Goal: Task Accomplishment & Management: Use online tool/utility

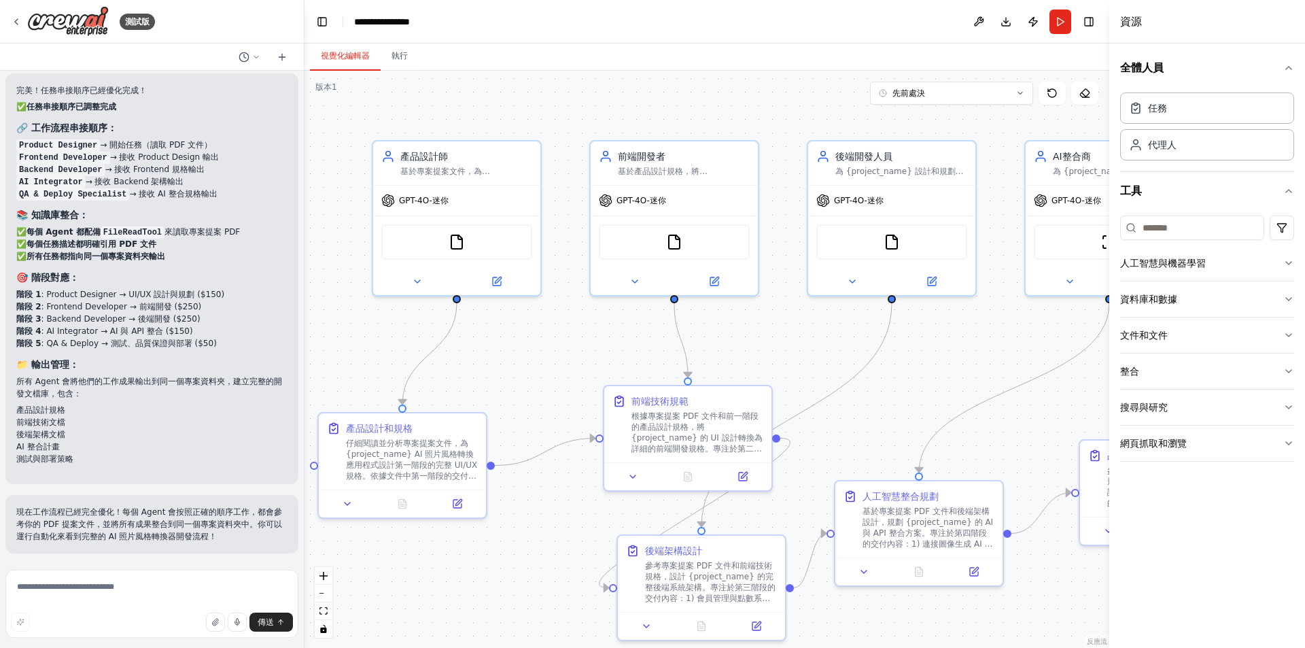
drag, startPoint x: 363, startPoint y: 345, endPoint x: 400, endPoint y: 337, distance: 37.8
click at [400, 337] on div ".deletable-edge-delete-btn { width: 20px; height: 20px; border: 0px solid #ffff…" at bounding box center [707, 359] width 805 height 577
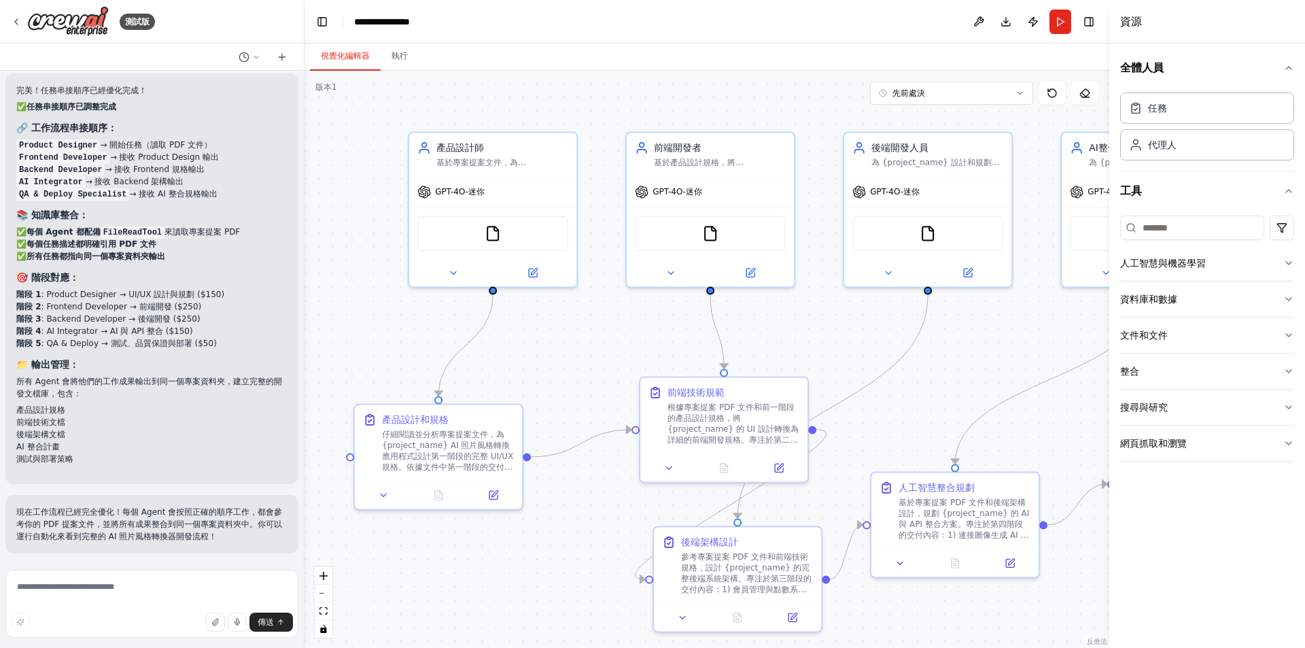
drag, startPoint x: 766, startPoint y: 339, endPoint x: 780, endPoint y: 337, distance: 14.4
click at [780, 337] on div ".deletable-edge-delete-btn { width: 20px; height: 20px; border: 0px solid #ffff…" at bounding box center [707, 359] width 805 height 577
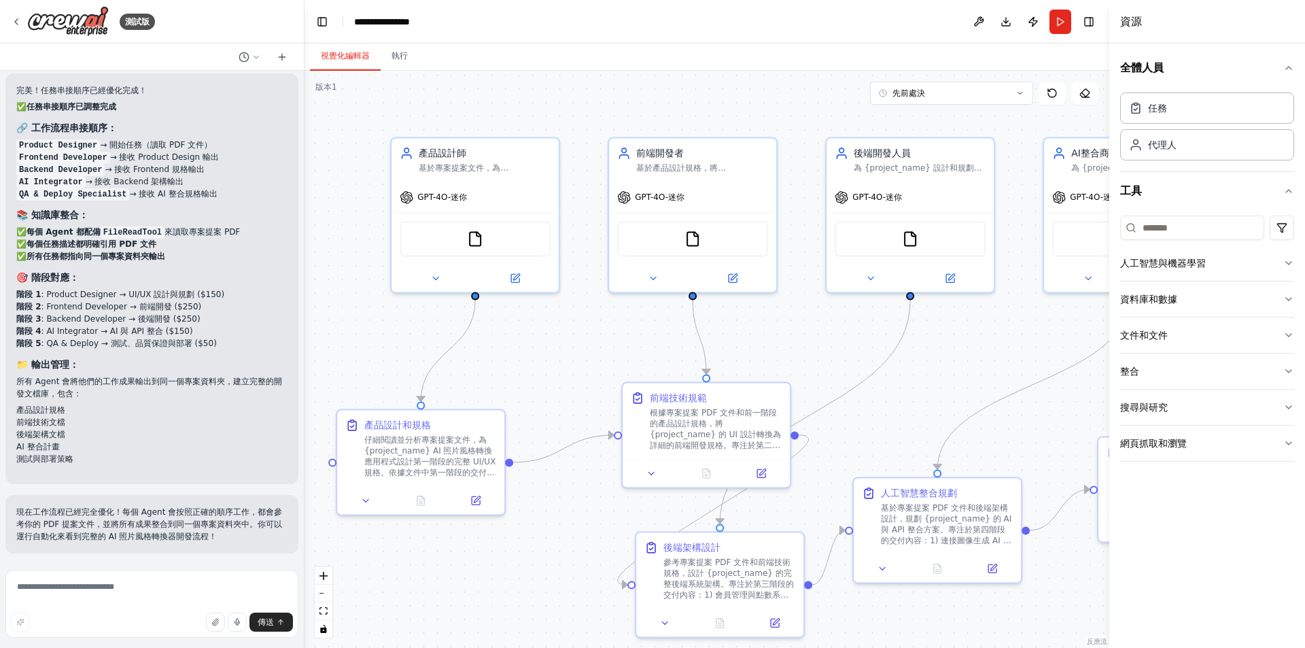
drag, startPoint x: 574, startPoint y: 343, endPoint x: 557, endPoint y: 348, distance: 18.5
click at [557, 348] on div ".deletable-edge-delete-btn { width: 20px; height: 20px; border: 0px solid #ffff…" at bounding box center [707, 359] width 805 height 577
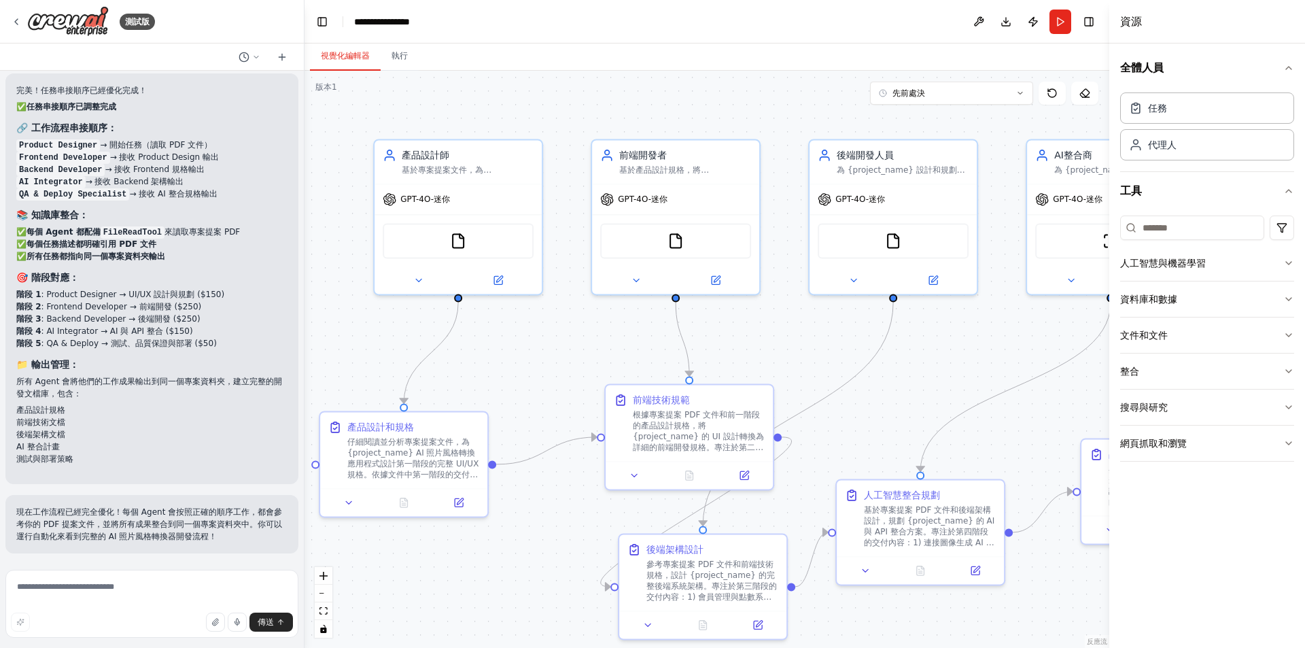
drag, startPoint x: 793, startPoint y: 333, endPoint x: 709, endPoint y: 332, distance: 83.6
click at [709, 332] on div ".deletable-edge-delete-btn { width: 20px; height: 20px; border: 0px solid #ffff…" at bounding box center [707, 359] width 805 height 577
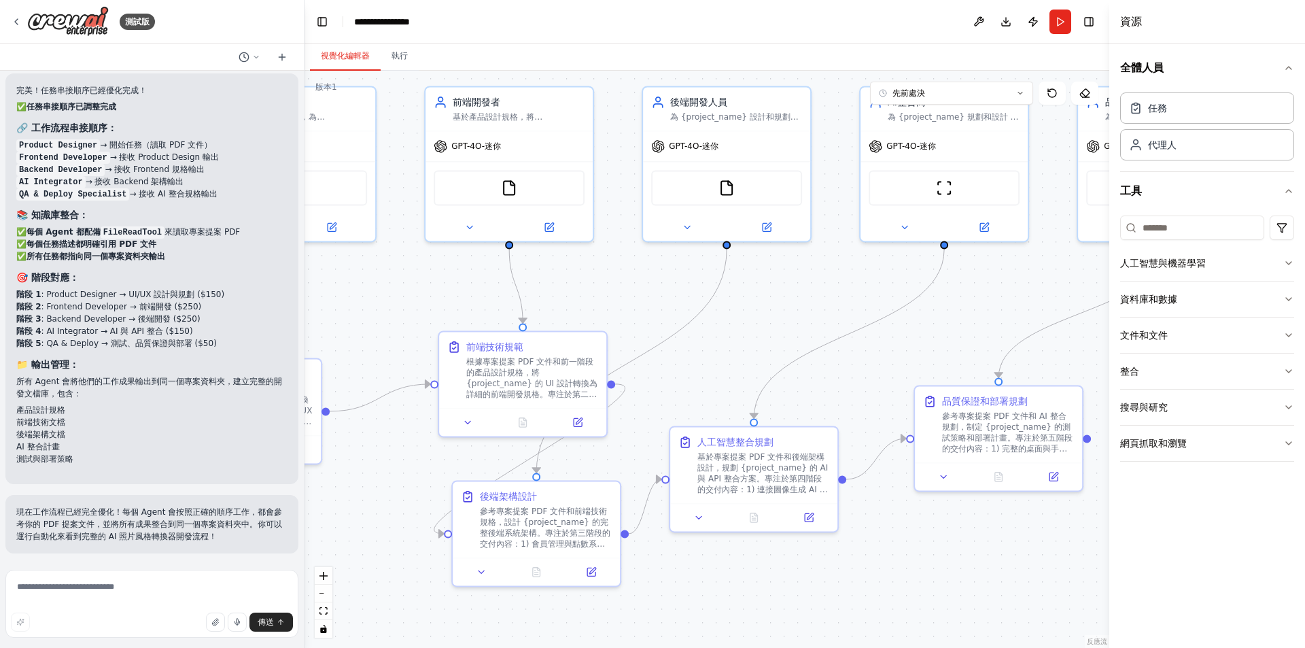
drag, startPoint x: 851, startPoint y: 398, endPoint x: 727, endPoint y: 336, distance: 137.7
click at [731, 338] on div ".deletable-edge-delete-btn { width: 20px; height: 20px; border: 0px solid #ffff…" at bounding box center [707, 359] width 805 height 577
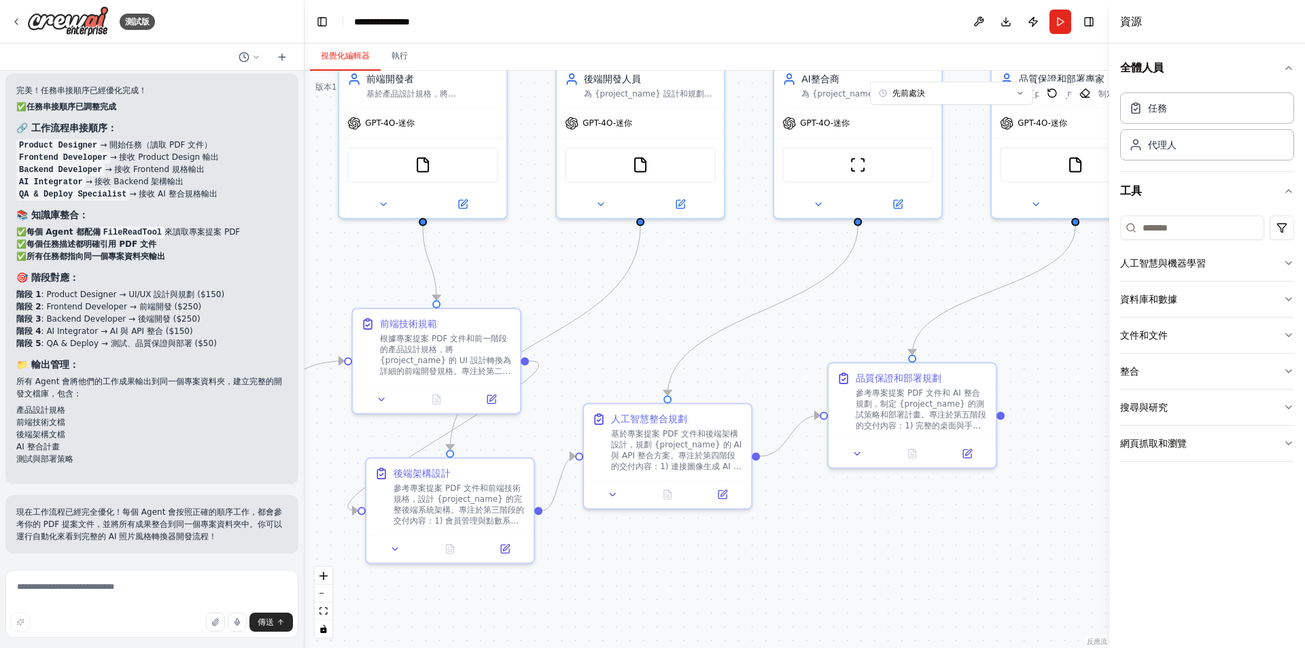
drag, startPoint x: 967, startPoint y: 536, endPoint x: 901, endPoint y: 524, distance: 67.9
click at [901, 524] on div ".deletable-edge-delete-btn { width: 20px; height: 20px; border: 0px solid #ffff…" at bounding box center [707, 359] width 805 height 577
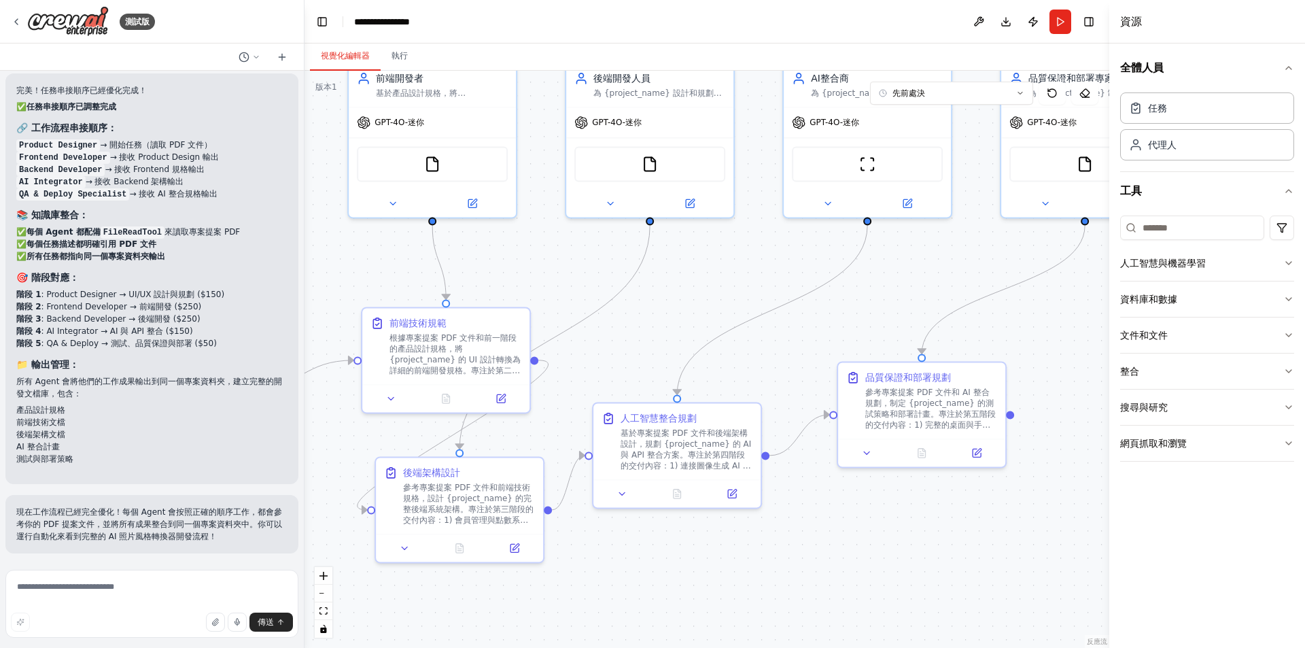
drag, startPoint x: 847, startPoint y: 528, endPoint x: 933, endPoint y: 519, distance: 86.8
click at [933, 519] on div ".deletable-edge-delete-btn { width: 20px; height: 20px; border: 0px solid #ffff…" at bounding box center [707, 359] width 805 height 577
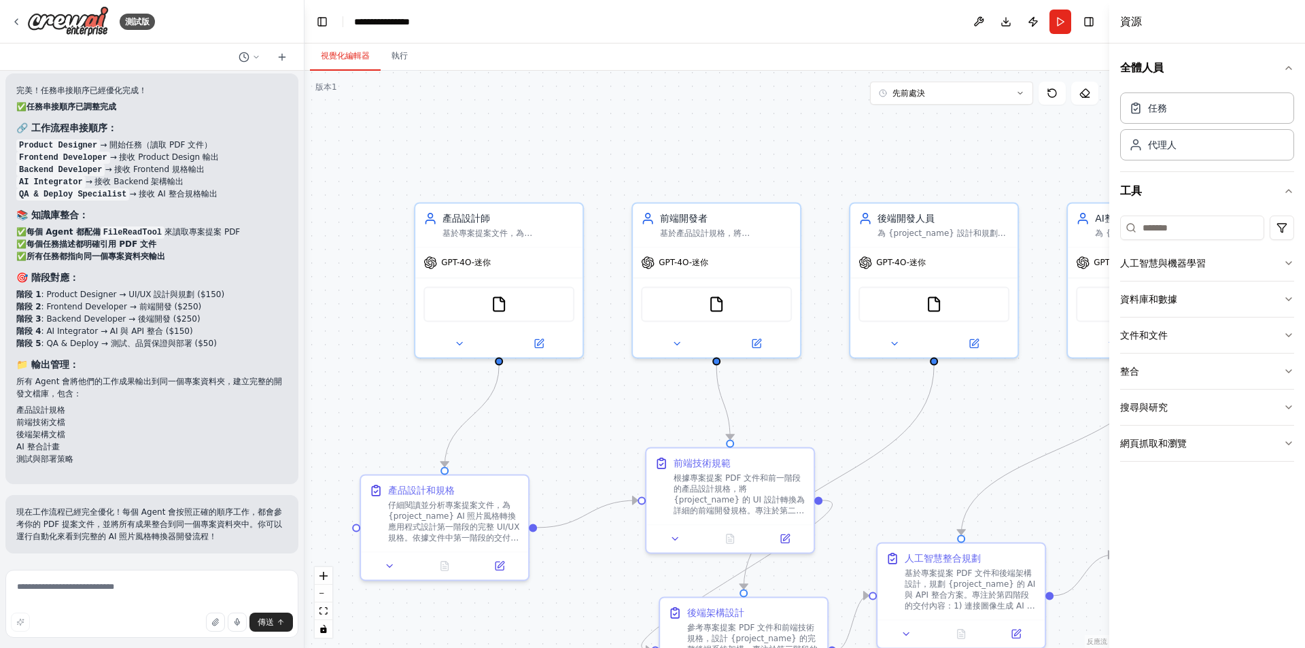
drag, startPoint x: 596, startPoint y: 264, endPoint x: 804, endPoint y: 413, distance: 254.9
click at [804, 413] on div ".deletable-edge-delete-btn { width: 20px; height: 20px; border: 0px solid #ffff…" at bounding box center [707, 359] width 805 height 577
drag, startPoint x: 599, startPoint y: 394, endPoint x: 614, endPoint y: 419, distance: 28.7
click at [611, 470] on div ".deletable-edge-delete-btn { width: 20px; height: 20px; border: 0px solid #ffff…" at bounding box center [707, 359] width 805 height 577
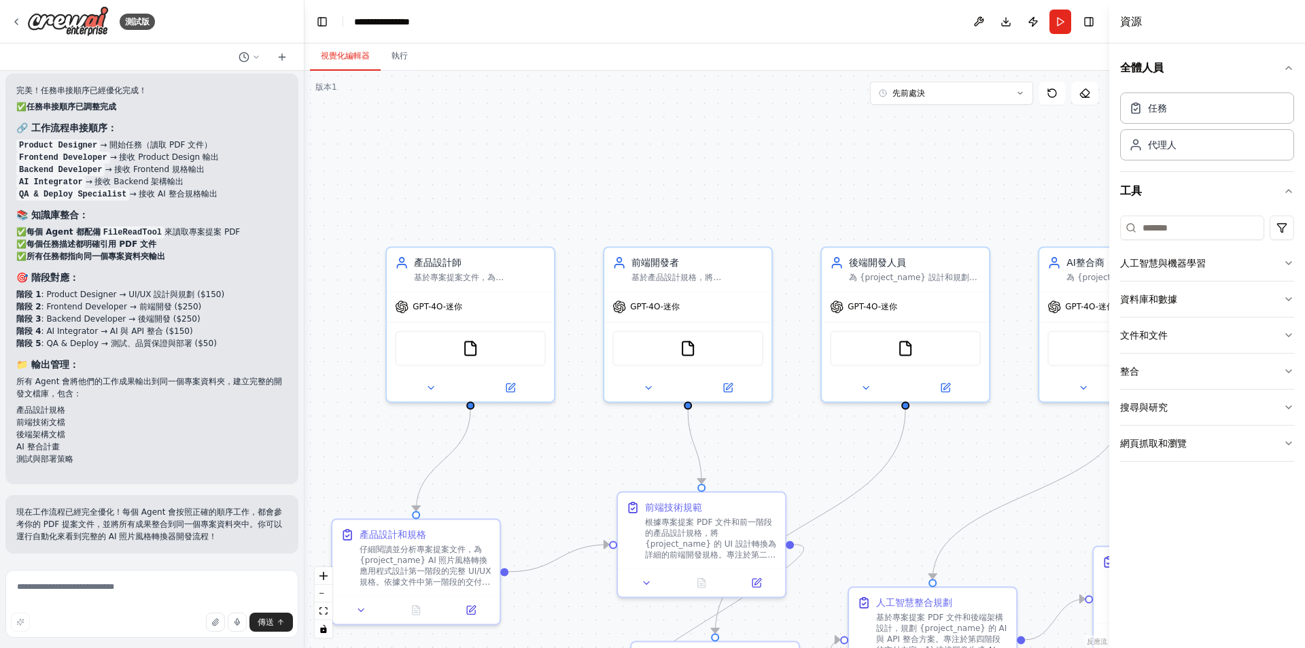
drag, startPoint x: 585, startPoint y: 177, endPoint x: 544, endPoint y: 132, distance: 60.6
click at [544, 134] on div ".deletable-edge-delete-btn { width: 20px; height: 20px; border: 0px solid #ffff…" at bounding box center [707, 359] width 805 height 577
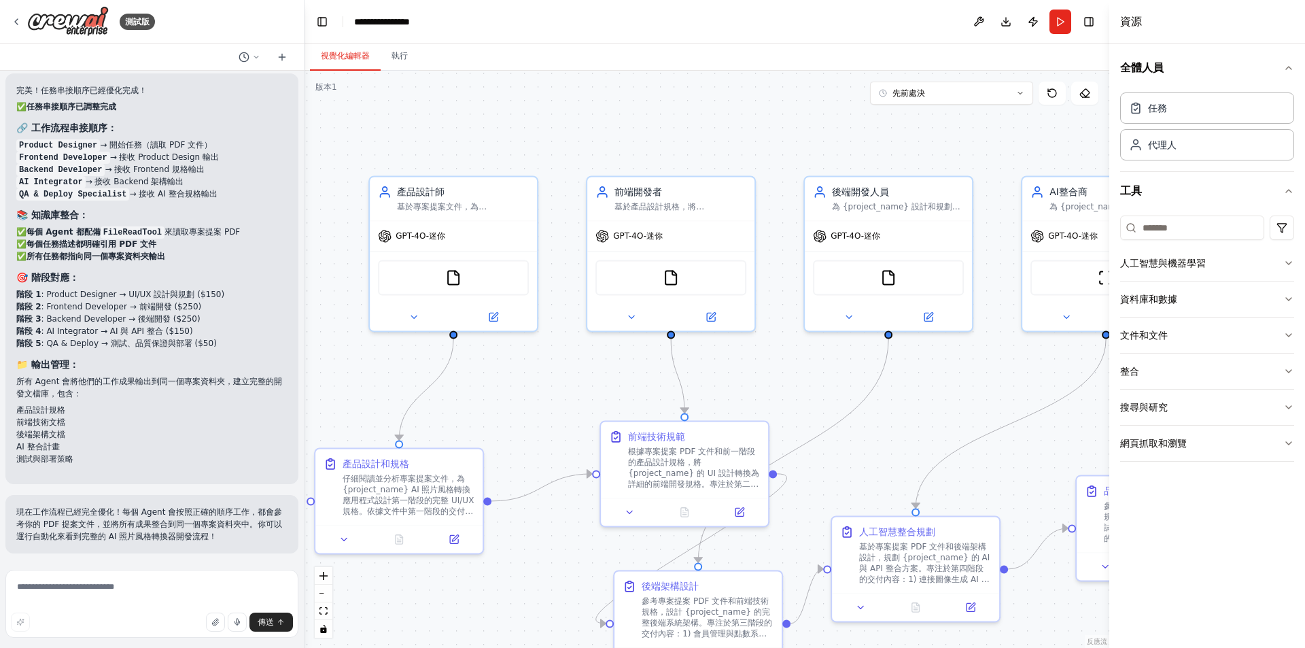
drag, startPoint x: 602, startPoint y: 126, endPoint x: 599, endPoint y: 112, distance: 14.7
click at [599, 112] on div ".deletable-edge-delete-btn { width: 20px; height: 20px; border: 0px solid #ffff…" at bounding box center [707, 359] width 805 height 577
drag, startPoint x: 572, startPoint y: 377, endPoint x: 572, endPoint y: 360, distance: 17.7
click at [572, 360] on div ".deletable-edge-delete-btn { width: 20px; height: 20px; border: 0px solid #ffff…" at bounding box center [707, 359] width 805 height 577
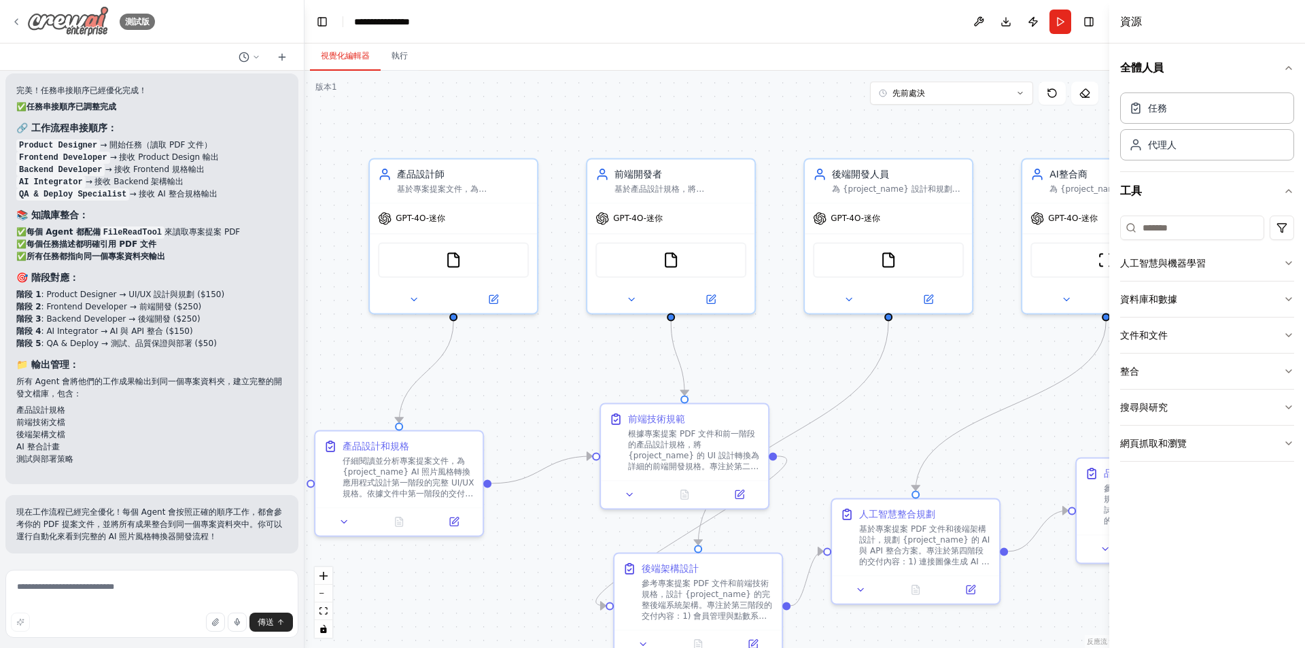
click at [17, 15] on div "測試版" at bounding box center [83, 21] width 144 height 31
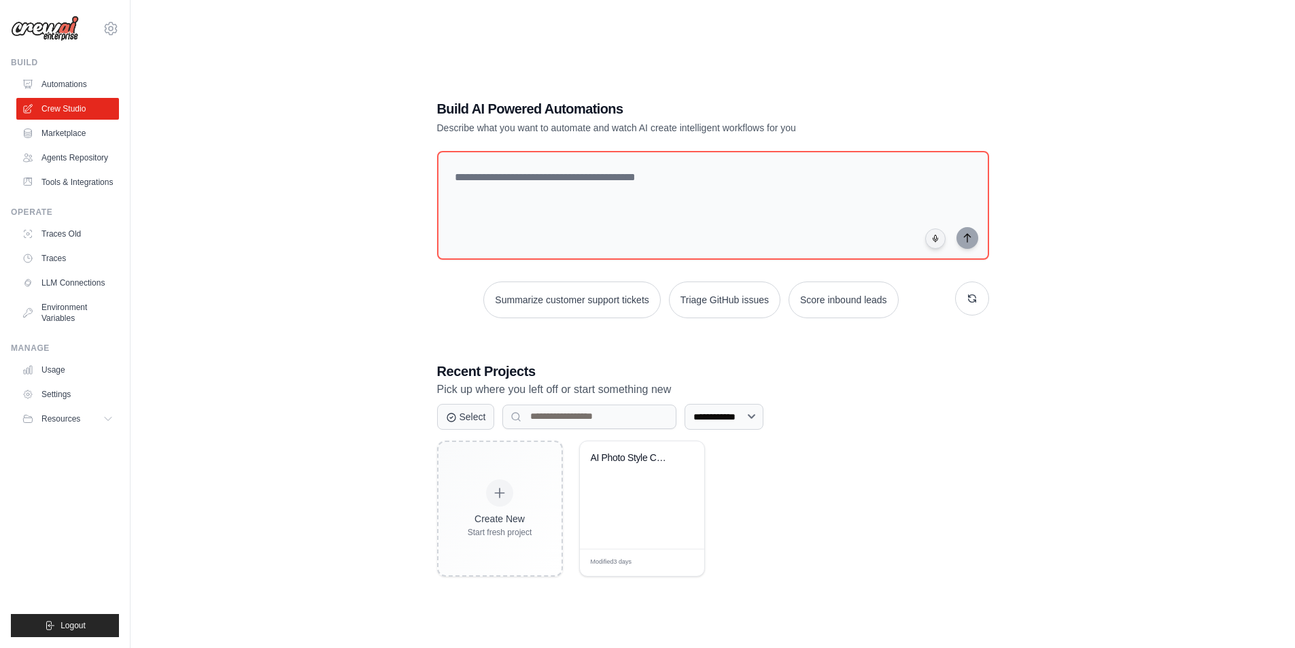
click at [213, 210] on div "**********" at bounding box center [712, 338] width 1121 height 648
click at [397, 345] on div "**********" at bounding box center [712, 338] width 1121 height 648
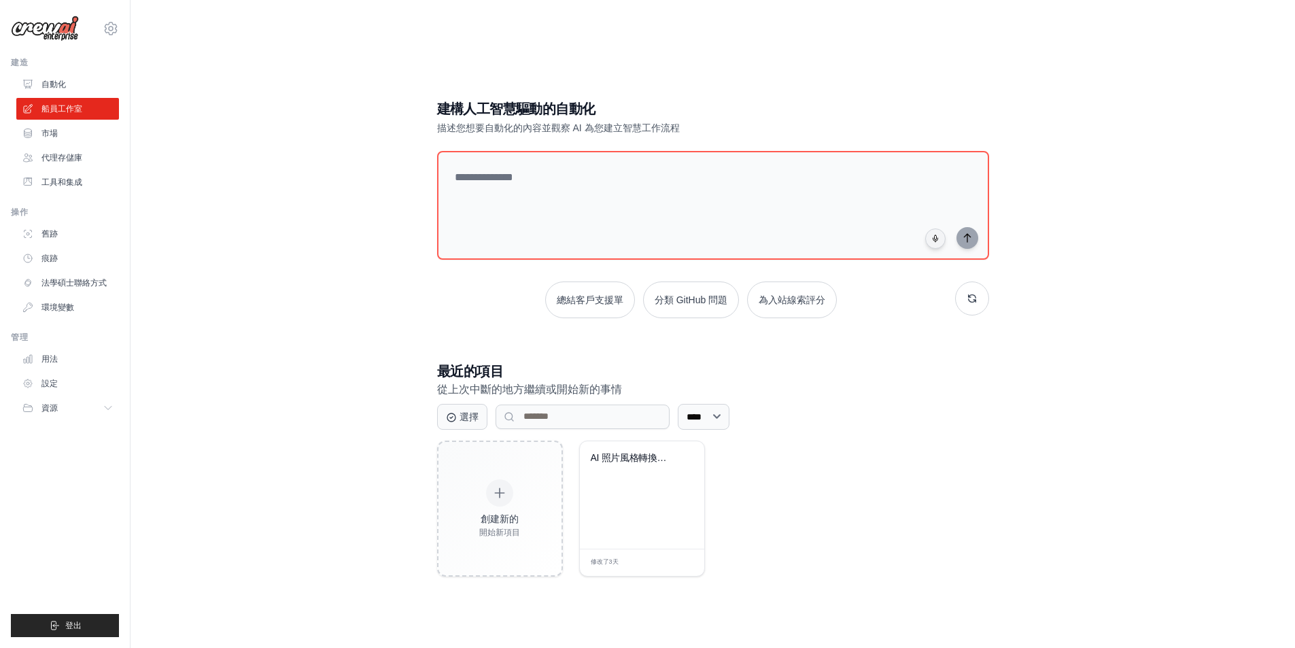
click at [262, 473] on div "建構人工智慧驅動的自動化 描述您想要自動化的內容並觀察 AI 為您建立智慧工作流程 總結客戶支援單 分類 GitHub 問題 為入站線索評分 最近的項目 從上…" at bounding box center [712, 338] width 1121 height 648
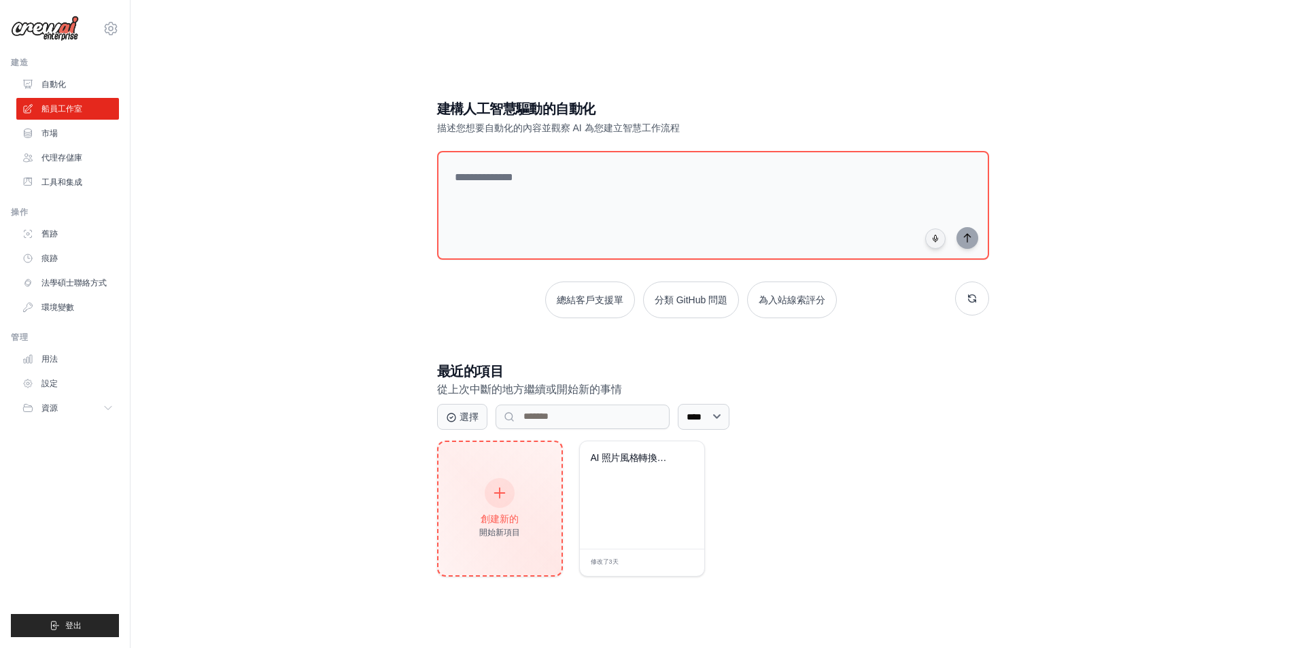
click at [527, 510] on div "創建新的 開始新項目" at bounding box center [500, 508] width 123 height 133
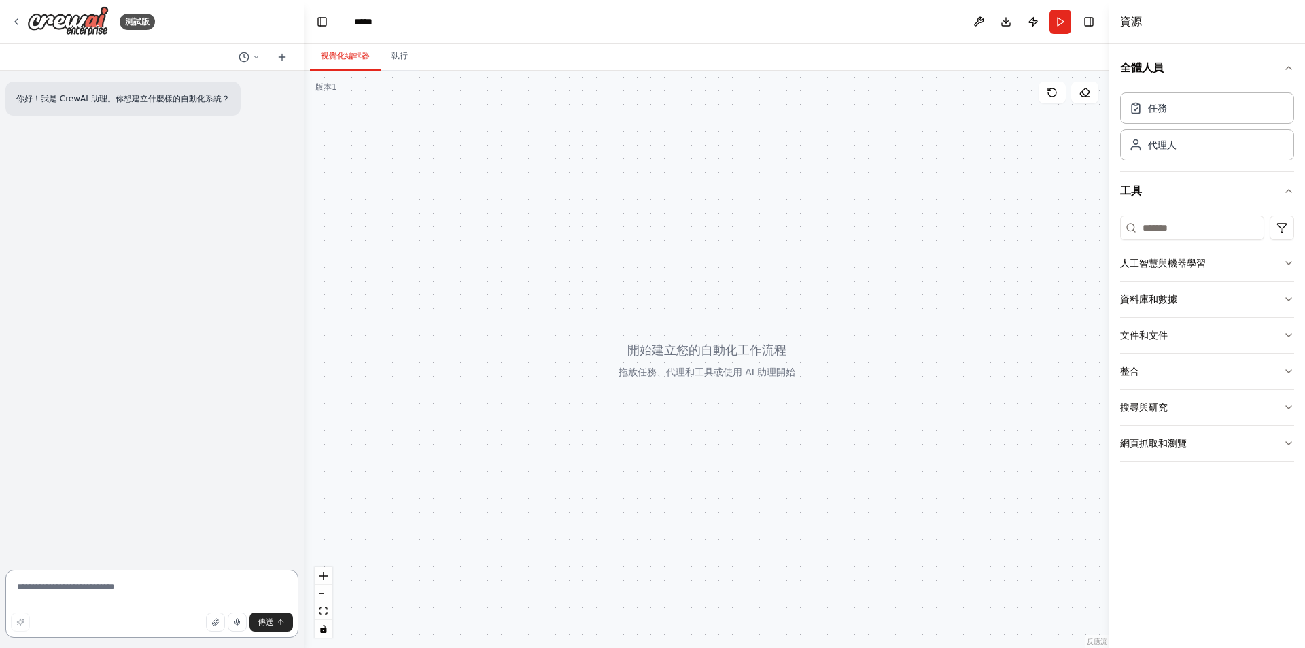
click at [162, 580] on textarea at bounding box center [151, 604] width 293 height 68
type textarea "*"
type textarea "**********"
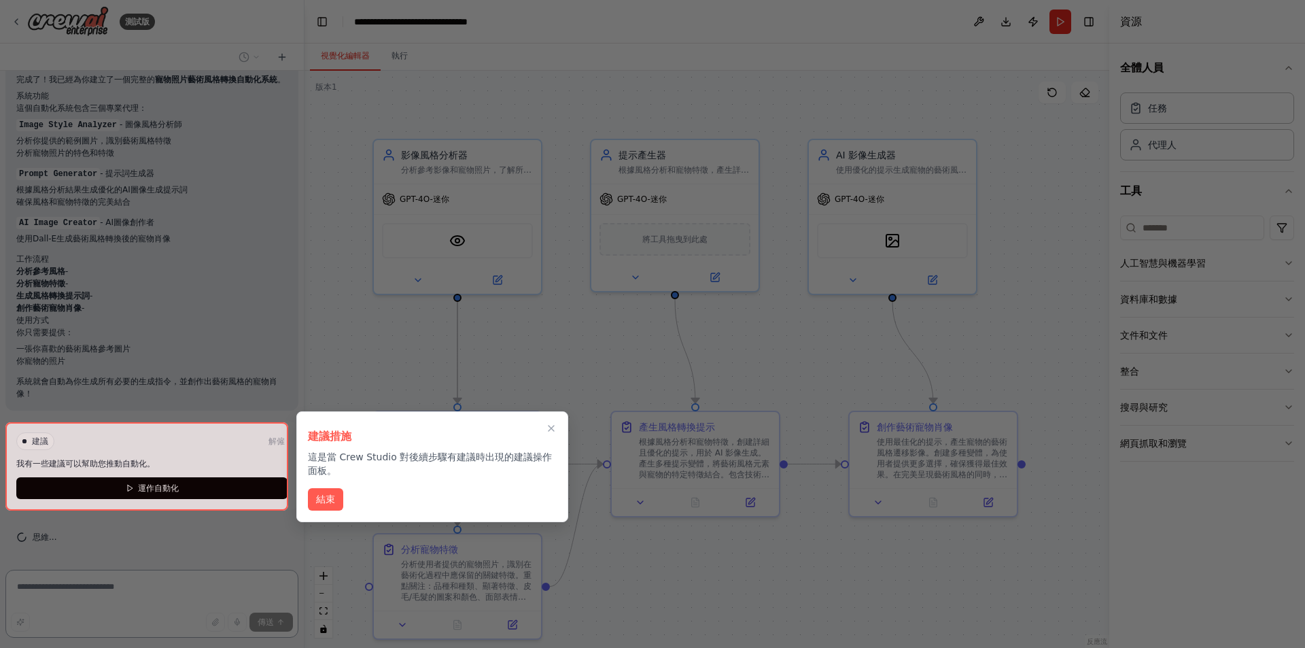
scroll to position [815, 0]
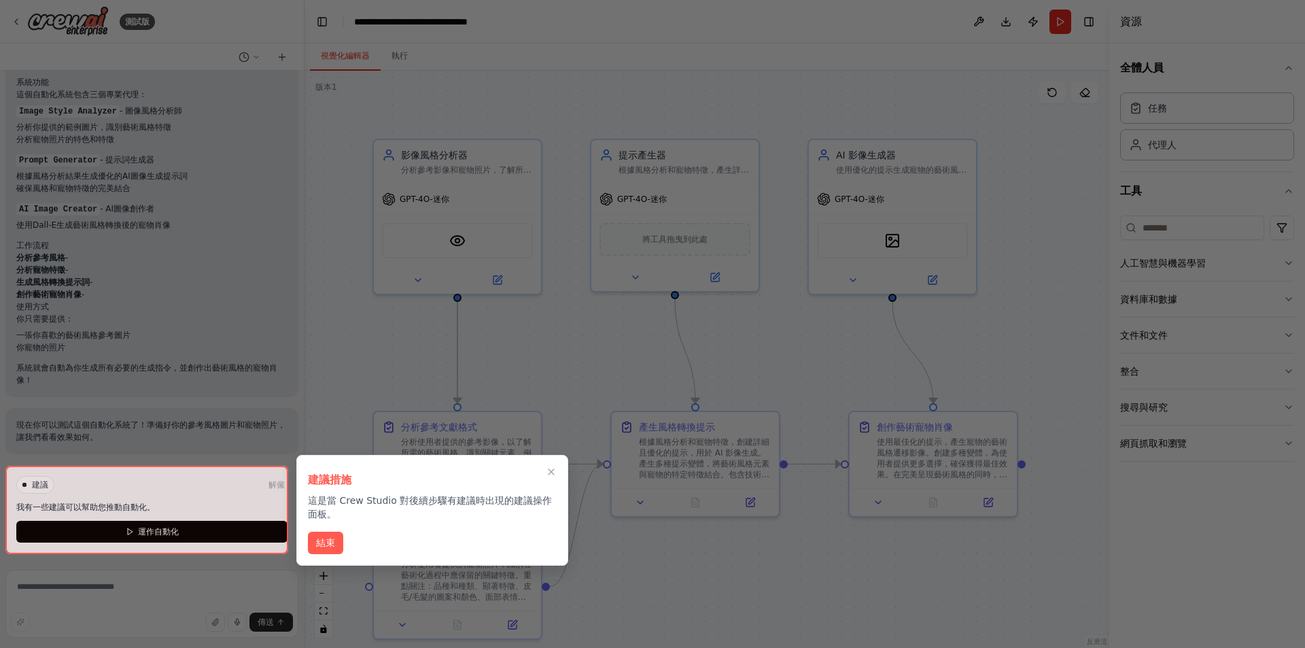
click at [170, 527] on div at bounding box center [146, 510] width 283 height 88
click at [332, 541] on font "結束" at bounding box center [325, 541] width 19 height 11
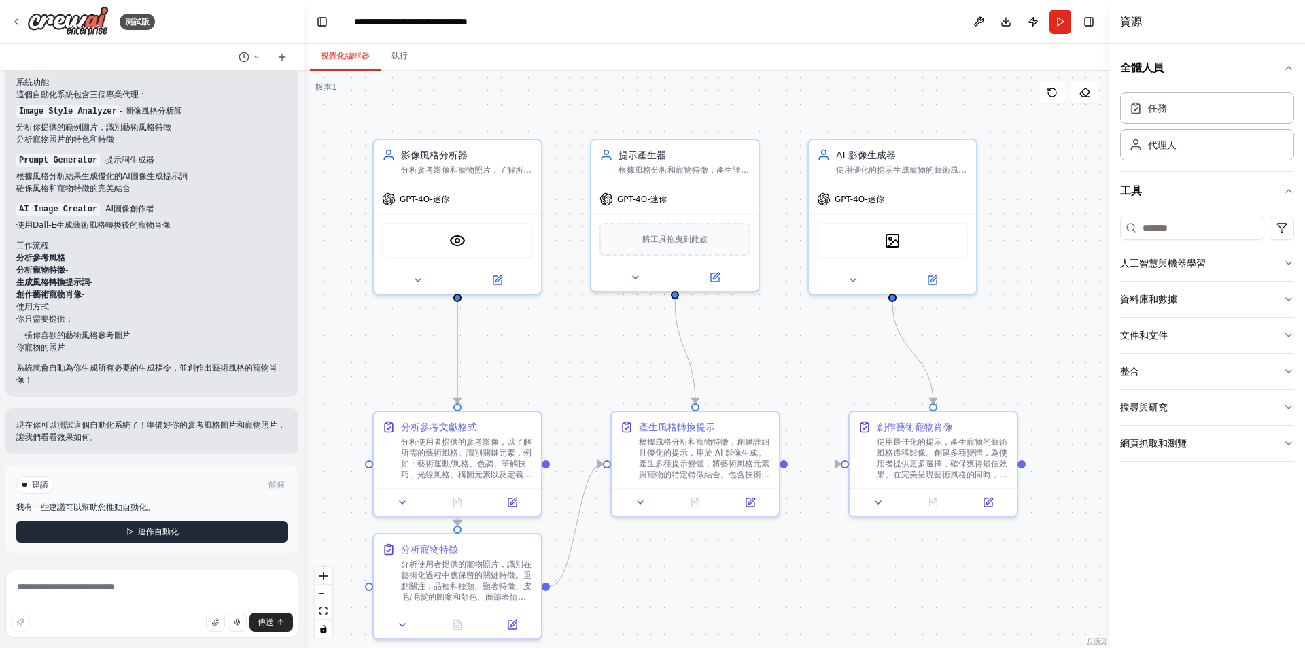
click at [189, 531] on button "運作自動化" at bounding box center [151, 532] width 271 height 22
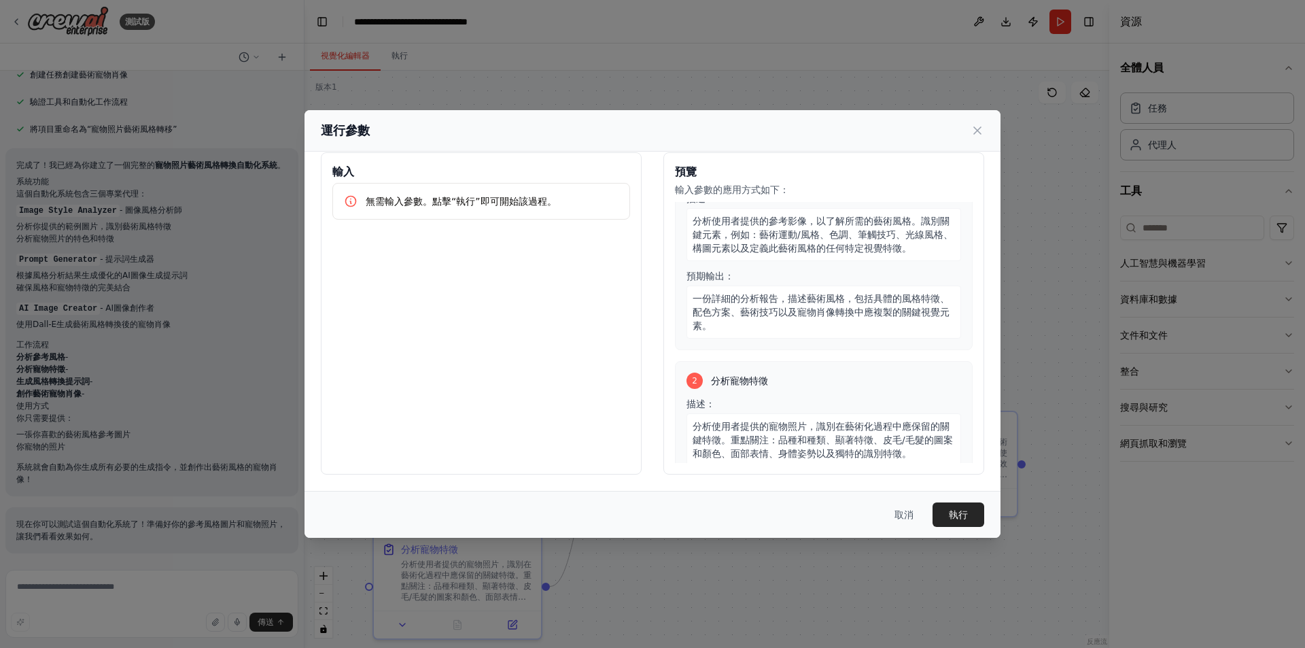
scroll to position [0, 0]
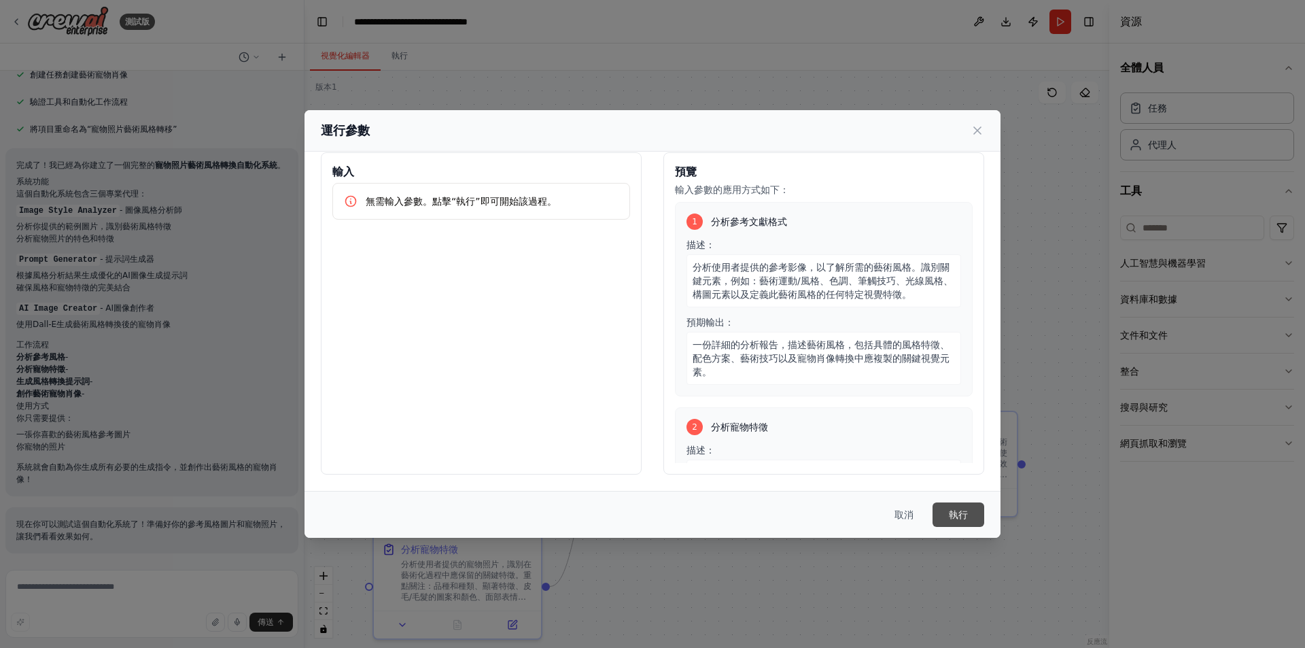
click at [976, 519] on button "執行" at bounding box center [959, 514] width 52 height 24
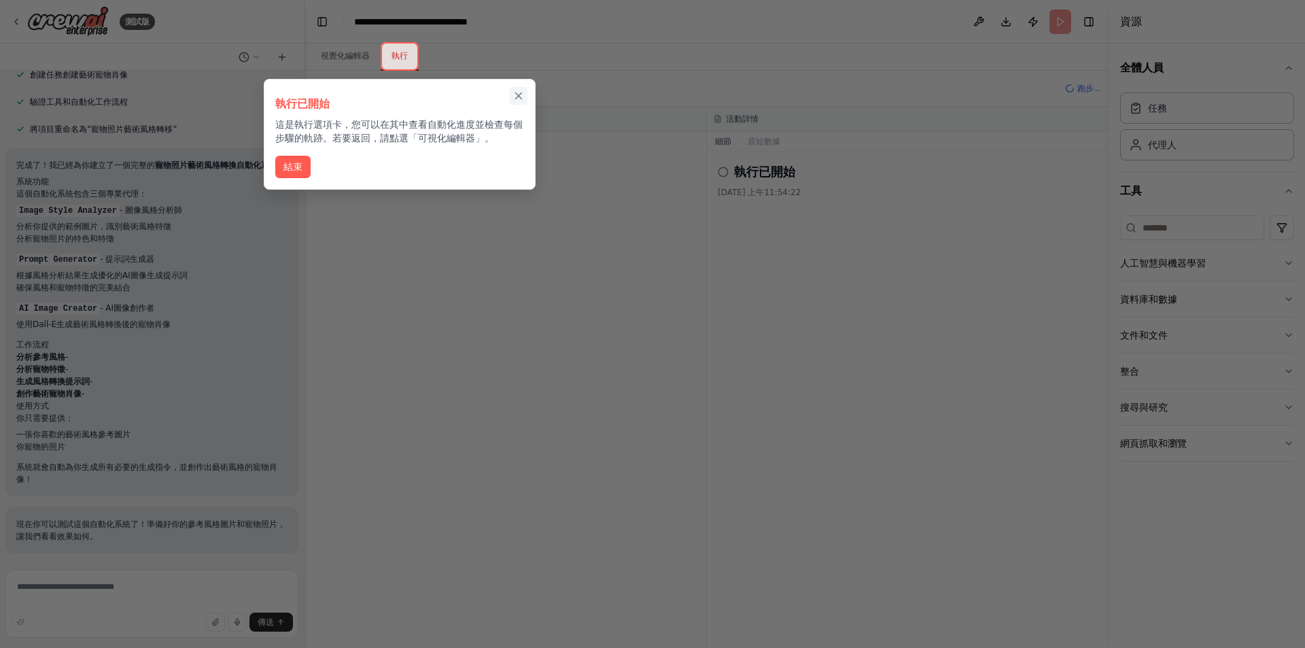
click at [516, 98] on icon "關閉演練" at bounding box center [519, 96] width 6 height 6
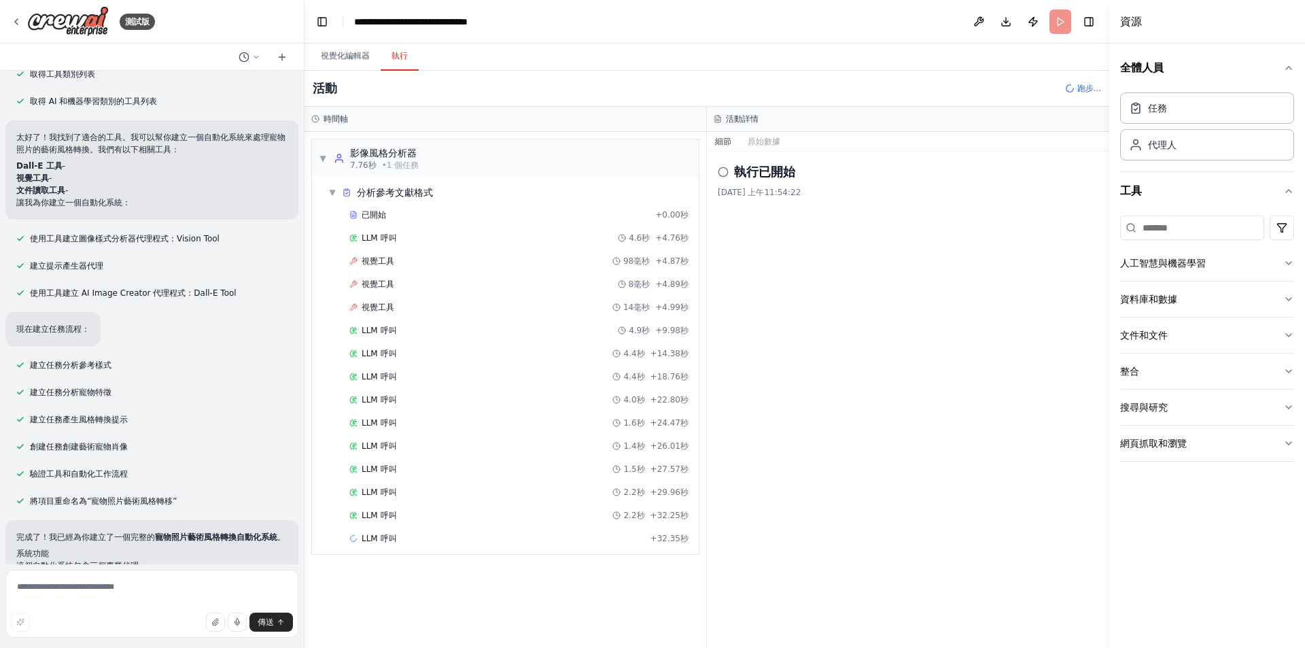
scroll to position [308, 0]
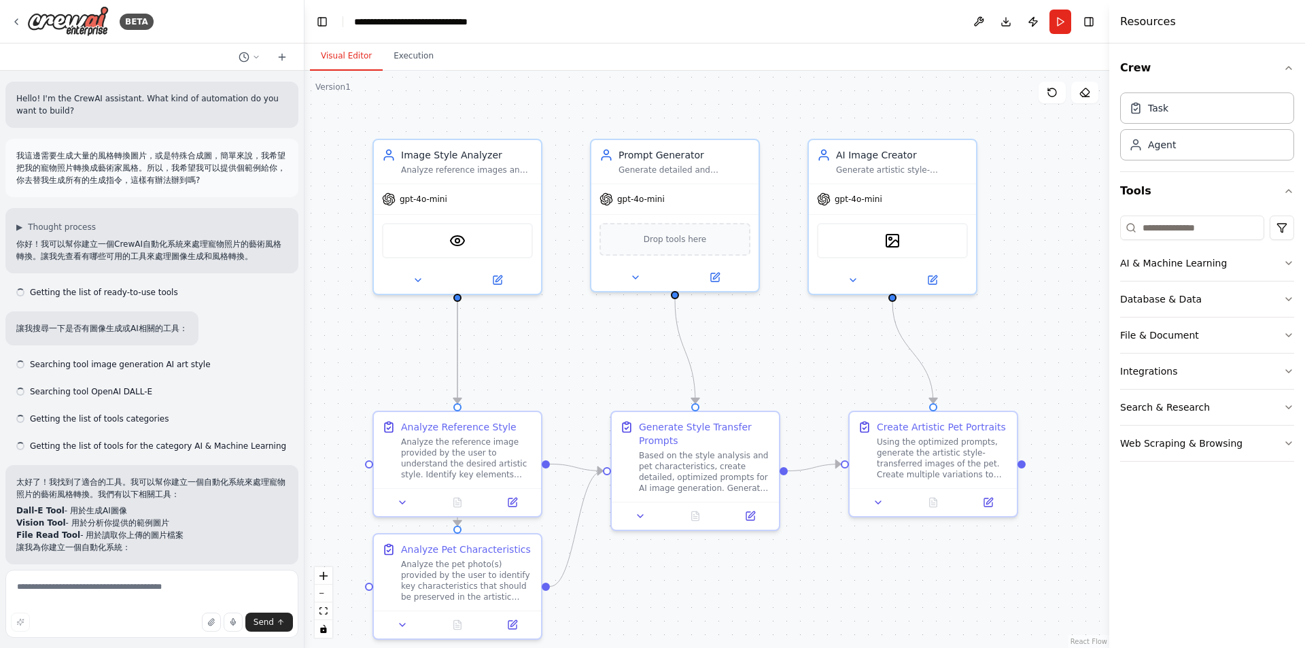
scroll to position [728, 0]
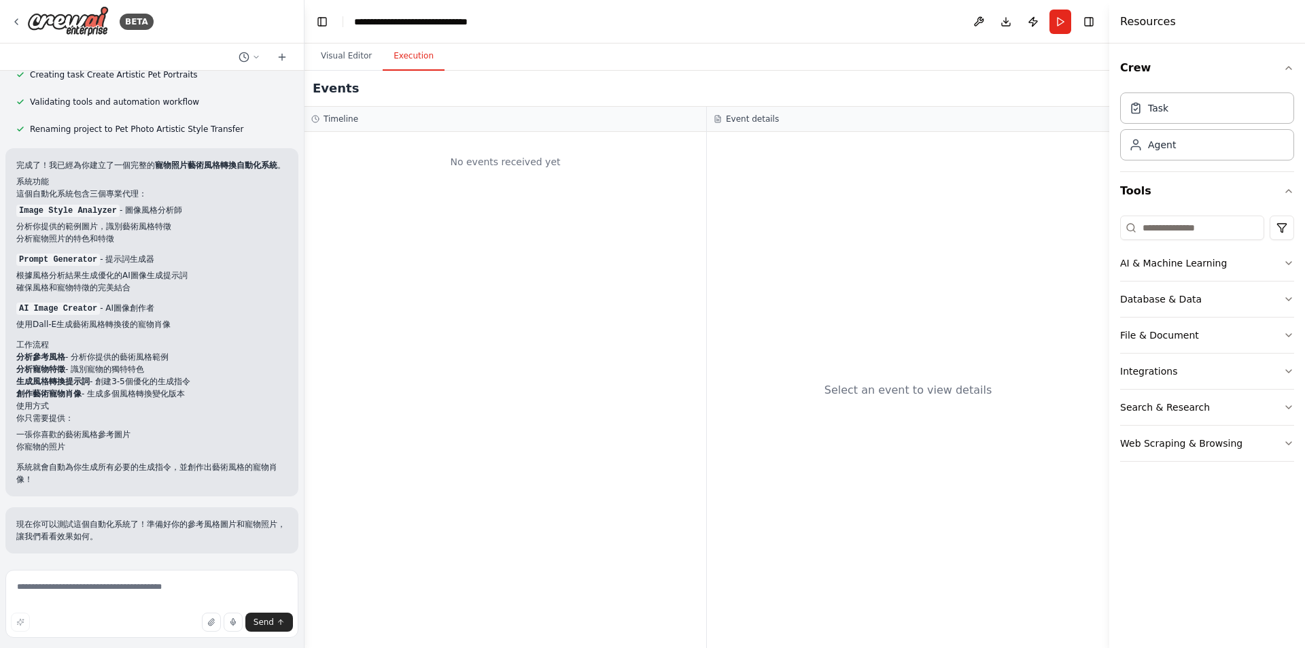
click at [411, 68] on button "Execution" at bounding box center [414, 56] width 62 height 29
drag, startPoint x: 747, startPoint y: 290, endPoint x: 766, endPoint y: 203, distance: 89.6
click at [766, 203] on div "Select an event to view details" at bounding box center [908, 390] width 402 height 516
click at [1054, 27] on button "Run" at bounding box center [1061, 22] width 22 height 24
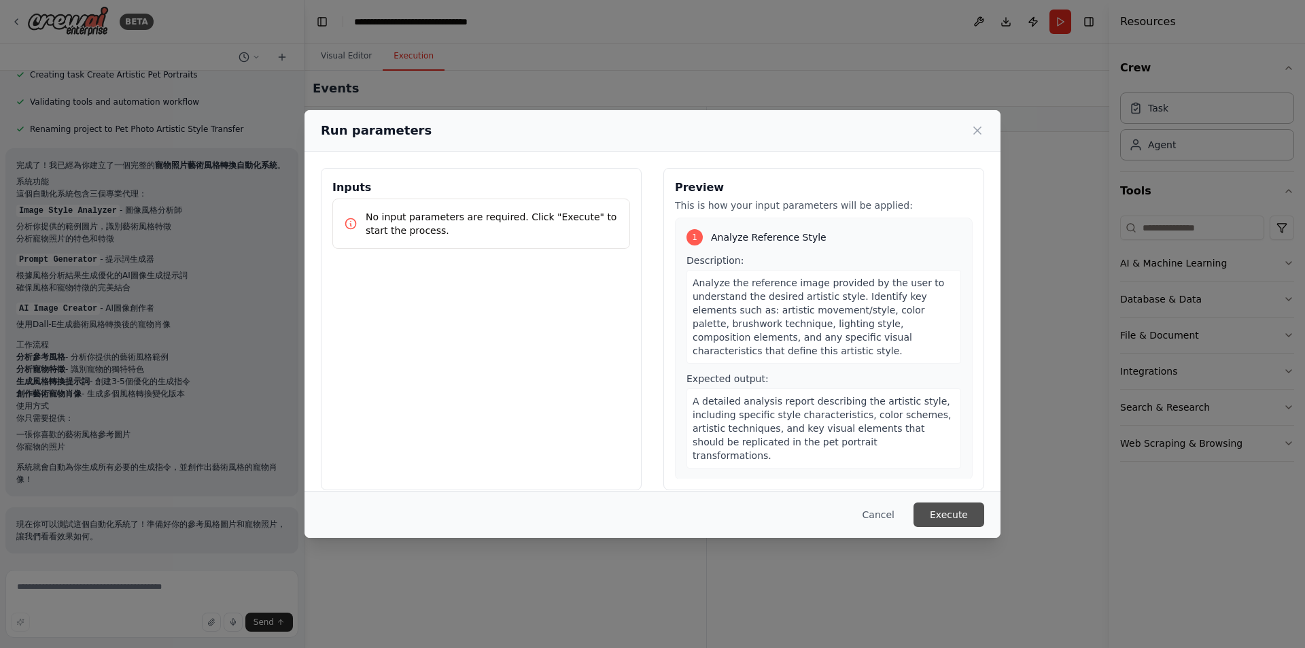
click at [955, 514] on button "Execute" at bounding box center [949, 514] width 71 height 24
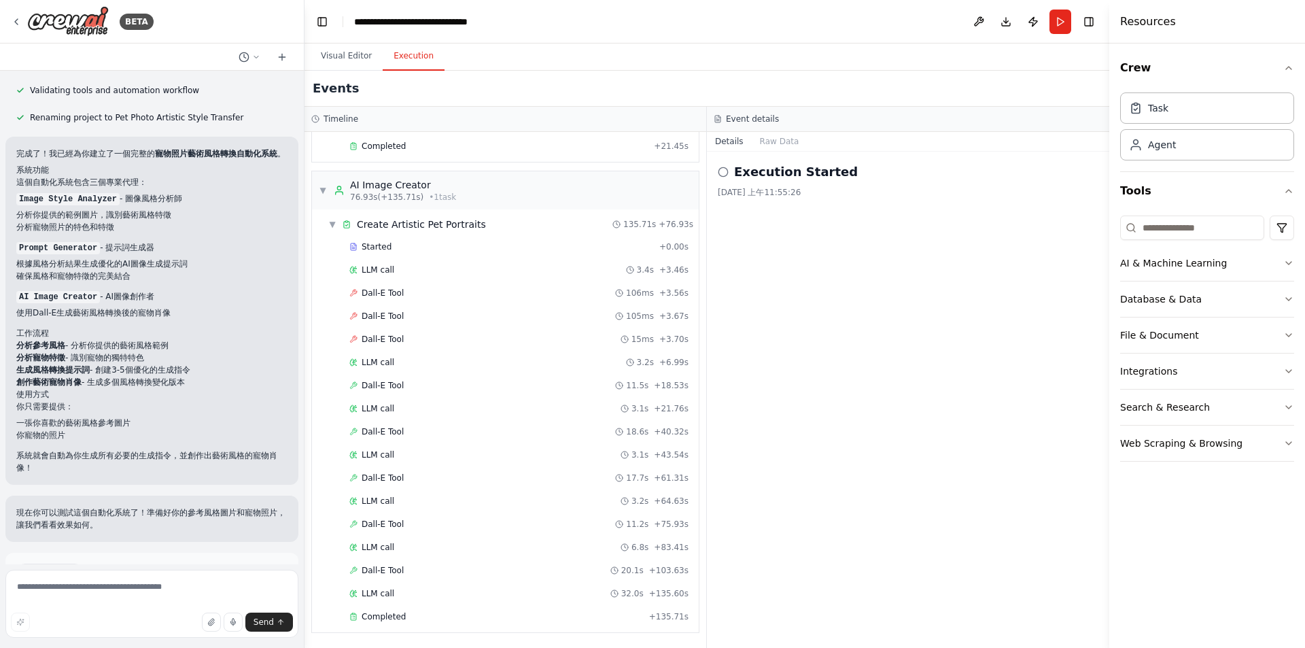
scroll to position [660, 0]
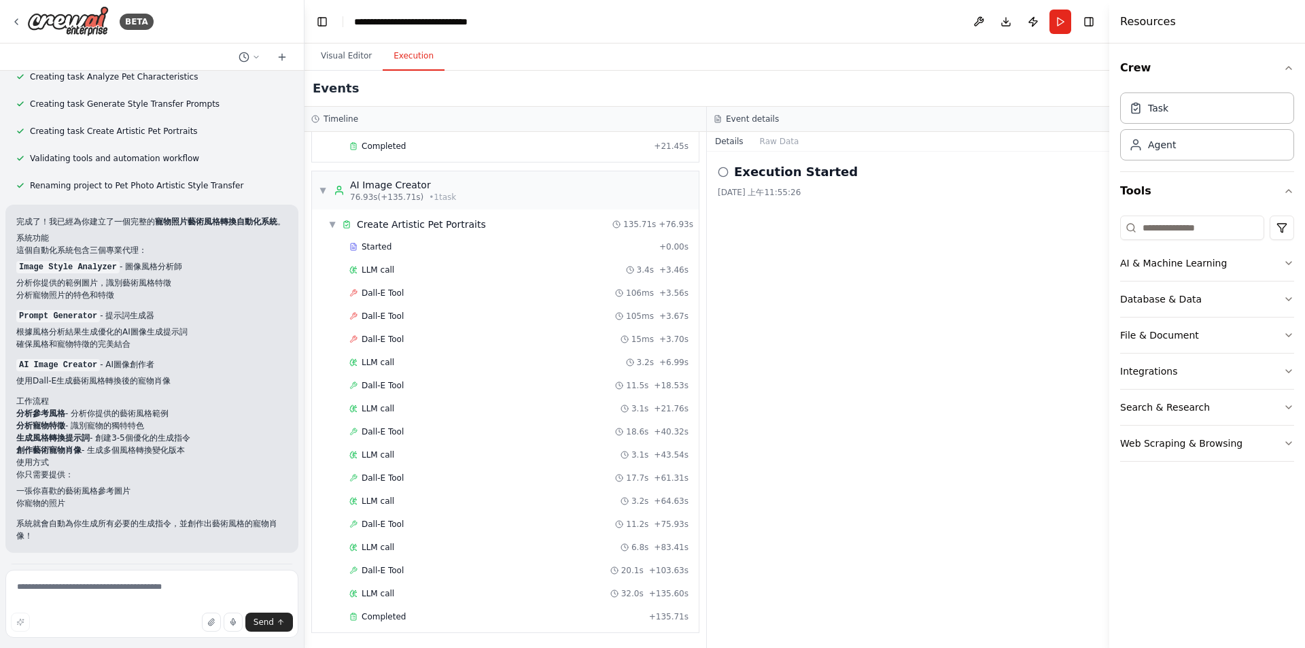
click at [784, 440] on div "Execution Started 2025/9/29 上午11:55:26" at bounding box center [908, 400] width 402 height 496
drag, startPoint x: 117, startPoint y: 276, endPoint x: 172, endPoint y: 286, distance: 56.0
click at [172, 286] on li "Image Style Analyzer - 圖像風格分析師 分析你提供的範例圖片，識別藝術風格特徵 分析寵物照片的特色和特徵" at bounding box center [151, 280] width 271 height 41
click at [66, 289] on li "分析你提供的範例圖片，識別藝術風格特徵" at bounding box center [151, 283] width 271 height 12
drag, startPoint x: 55, startPoint y: 294, endPoint x: 145, endPoint y: 298, distance: 89.8
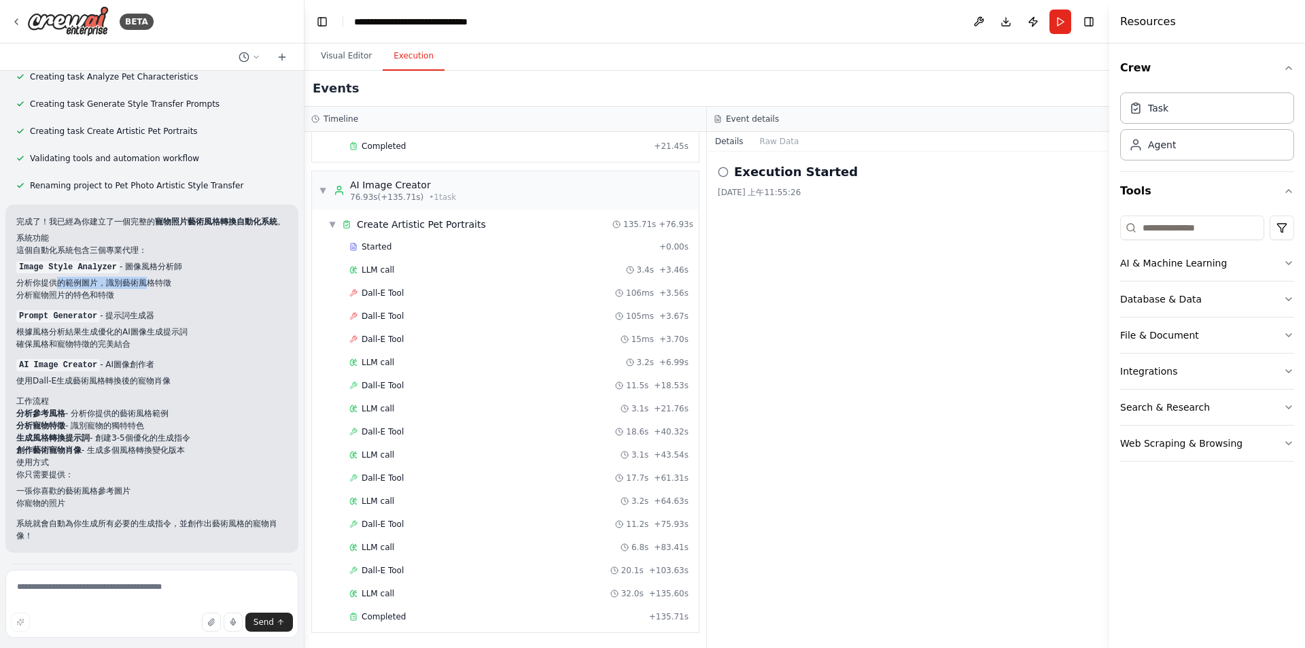
click at [145, 289] on li "分析你提供的範例圖片，識別藝術風格特徵" at bounding box center [151, 283] width 271 height 12
drag, startPoint x: 105, startPoint y: 309, endPoint x: 127, endPoint y: 309, distance: 22.4
click at [127, 301] on li "分析寵物照片的特色和特徵" at bounding box center [151, 295] width 271 height 12
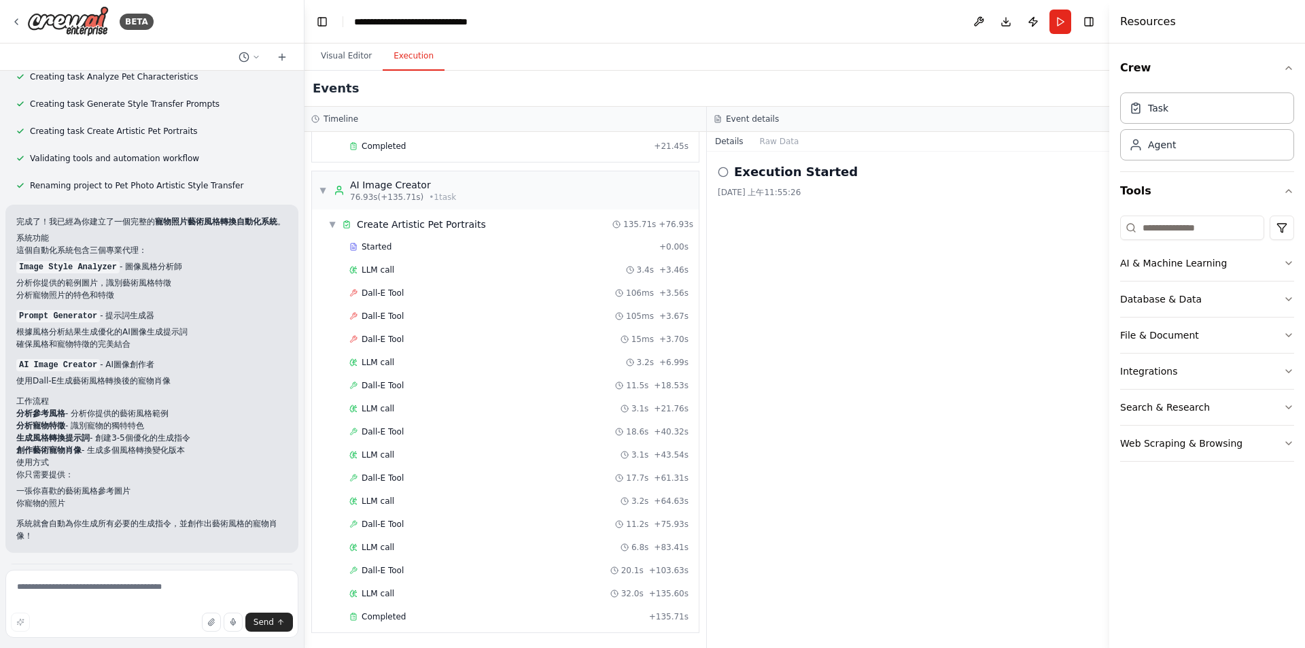
drag, startPoint x: 143, startPoint y: 323, endPoint x: 157, endPoint y: 324, distance: 14.3
click at [157, 322] on p "Prompt Generator - 提示詞生成器" at bounding box center [151, 315] width 271 height 12
drag, startPoint x: 96, startPoint y: 341, endPoint x: 131, endPoint y: 341, distance: 35.4
click at [131, 338] on li "根據風格分析結果生成優化的AI圖像生成提示詞" at bounding box center [151, 332] width 271 height 12
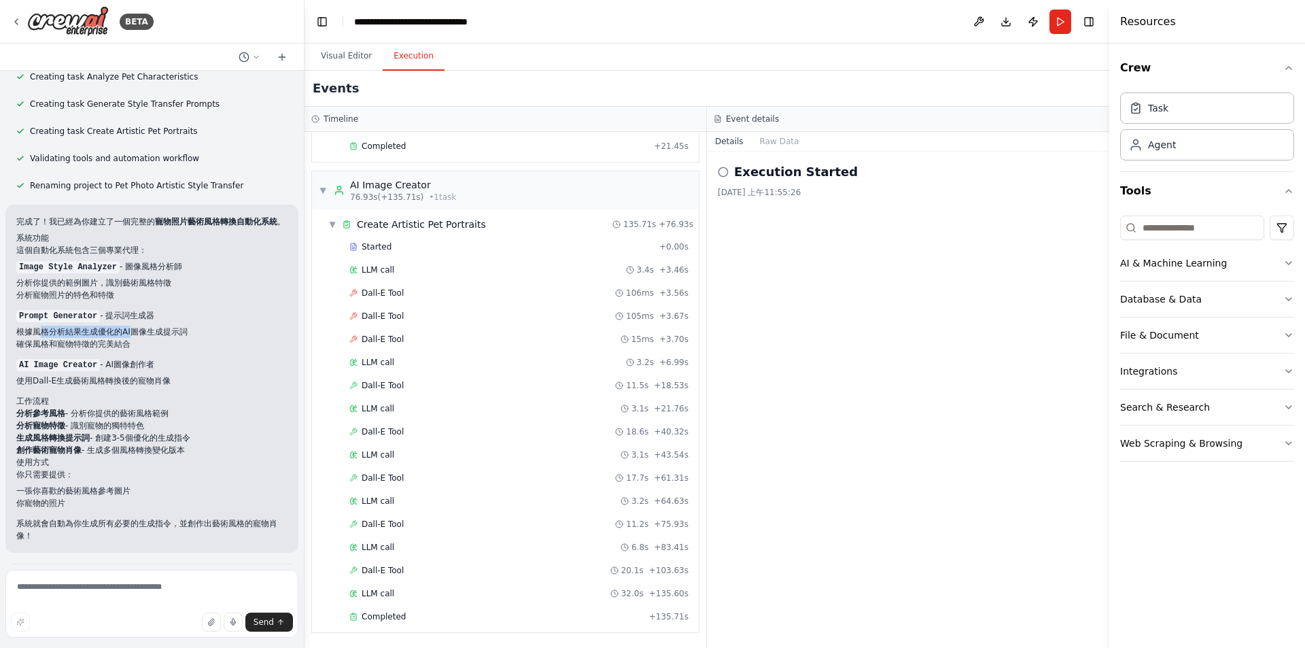
click at [132, 338] on li "根據風格分析結果生成優化的AI圖像生成提示詞" at bounding box center [151, 332] width 271 height 12
drag, startPoint x: 77, startPoint y: 352, endPoint x: 158, endPoint y: 356, distance: 81.7
click at [158, 350] on li "確保風格和寵物特徵的完美結合" at bounding box center [151, 344] width 271 height 12
click at [175, 371] on p "AI Image Creator - AI圖像創作者" at bounding box center [151, 364] width 271 height 12
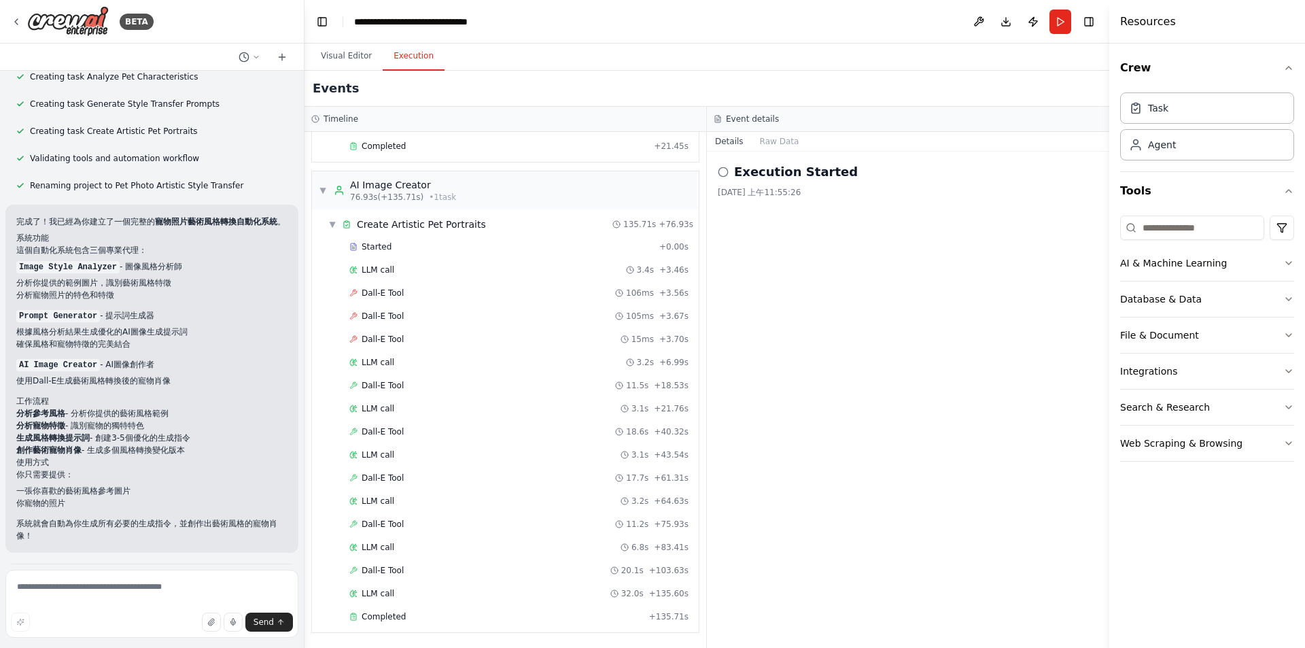
click at [175, 371] on p "AI Image Creator - AI圖像創作者" at bounding box center [151, 364] width 271 height 12
drag, startPoint x: 25, startPoint y: 392, endPoint x: 175, endPoint y: 391, distance: 149.6
click at [175, 387] on li "使用Dall-E生成藝術風格轉換後的寵物肖像" at bounding box center [151, 381] width 271 height 12
drag, startPoint x: 75, startPoint y: 427, endPoint x: 206, endPoint y: 420, distance: 130.7
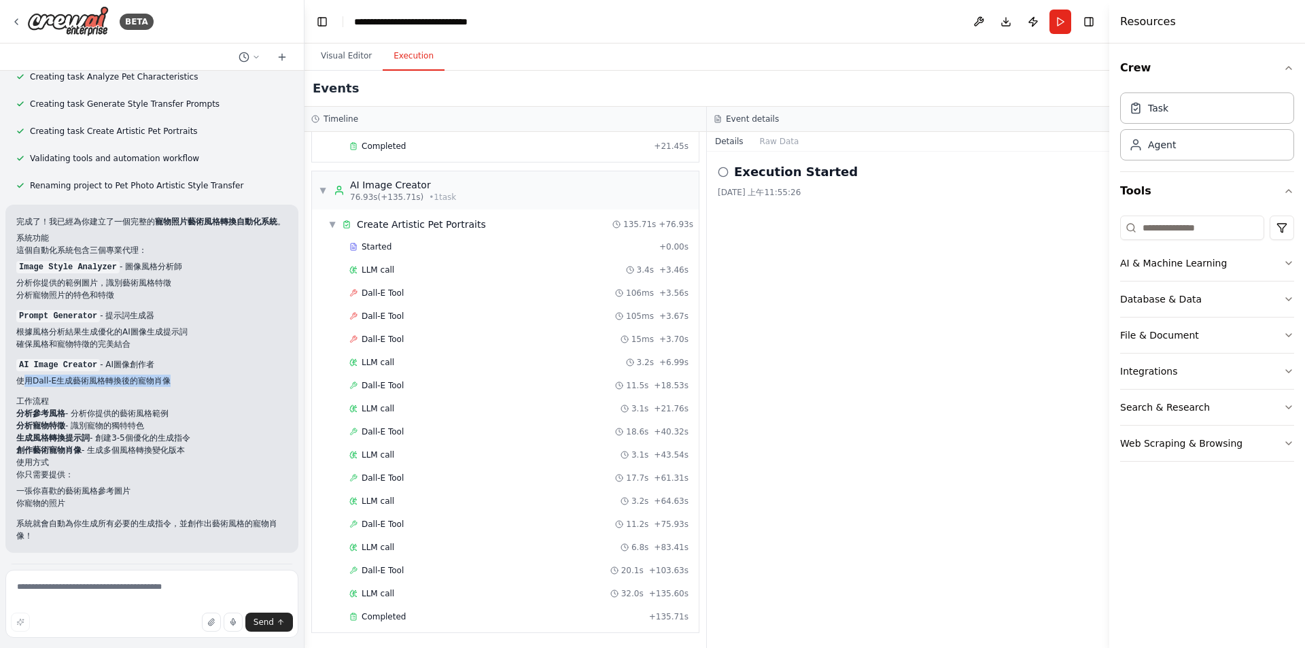
click at [206, 419] on li "分析參考風格 - 分析你提供的藝術風格範例" at bounding box center [151, 413] width 271 height 12
drag, startPoint x: 83, startPoint y: 431, endPoint x: 156, endPoint y: 432, distance: 73.4
click at [156, 432] on ol "分析參考風格 - 分析你提供的藝術風格範例 分析寵物特徵 - 識別寵物的獨特特色 生成風格轉換提示詞 - 創建3-5個優化的生成指令 創作藝術寵物肖像 - 生…" at bounding box center [151, 431] width 271 height 49
click at [156, 432] on li "分析寵物特徵 - 識別寵物的獨特特色" at bounding box center [151, 425] width 271 height 12
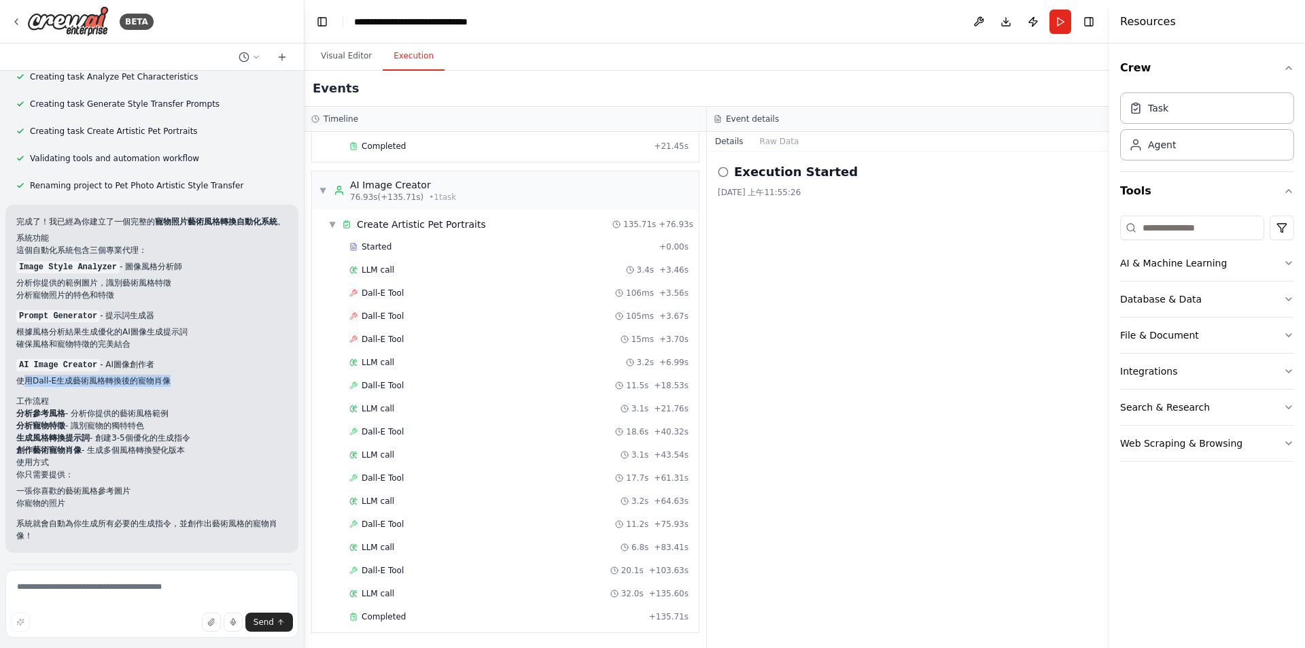
drag, startPoint x: 116, startPoint y: 440, endPoint x: 182, endPoint y: 443, distance: 66.0
click at [182, 432] on li "分析寵物特徵 - 識別寵物的獨特特色" at bounding box center [151, 425] width 271 height 12
drag, startPoint x: 137, startPoint y: 451, endPoint x: 162, endPoint y: 455, distance: 25.5
click at [162, 444] on li "生成風格轉換提示詞 - 創建3-5個優化的生成指令" at bounding box center [151, 438] width 271 height 12
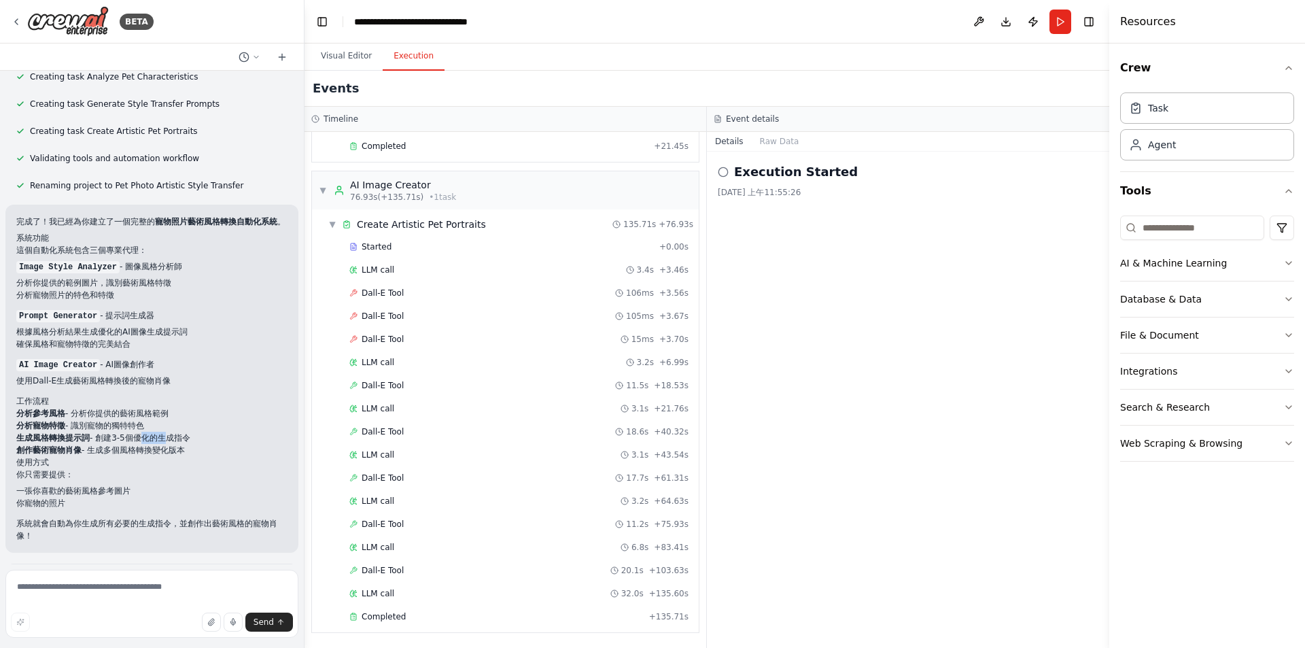
click at [162, 444] on li "生成風格轉換提示詞 - 創建3-5個優化的生成指令" at bounding box center [151, 438] width 271 height 12
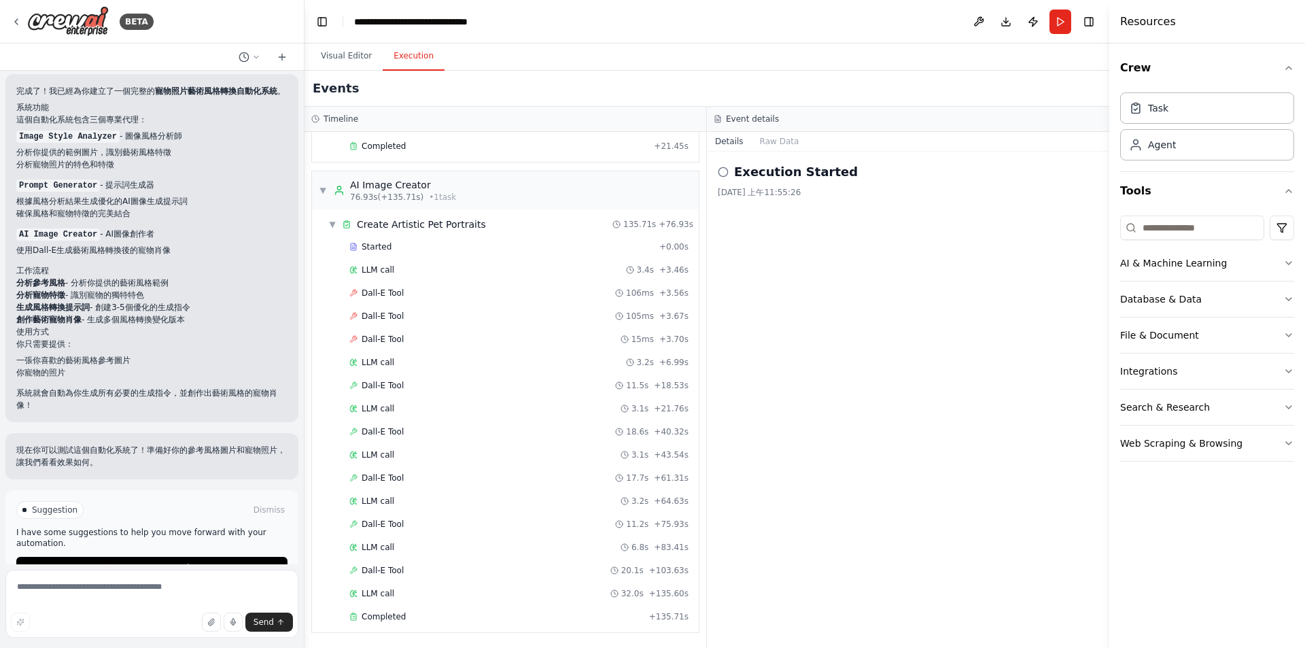
scroll to position [838, 0]
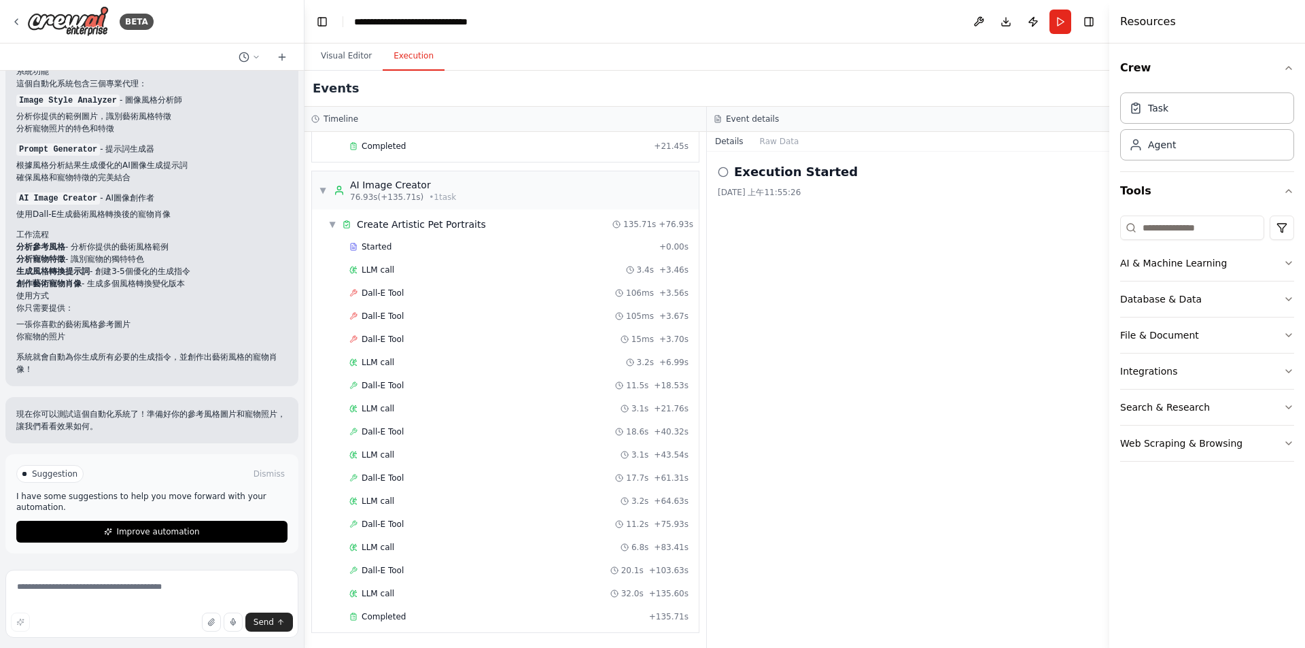
drag, startPoint x: 143, startPoint y: 468, endPoint x: 101, endPoint y: 459, distance: 42.6
click at [101, 459] on div "Suggestion Dismiss I have some suggestions to help you move forward with your a…" at bounding box center [151, 503] width 293 height 99
click at [103, 598] on textarea at bounding box center [151, 604] width 293 height 68
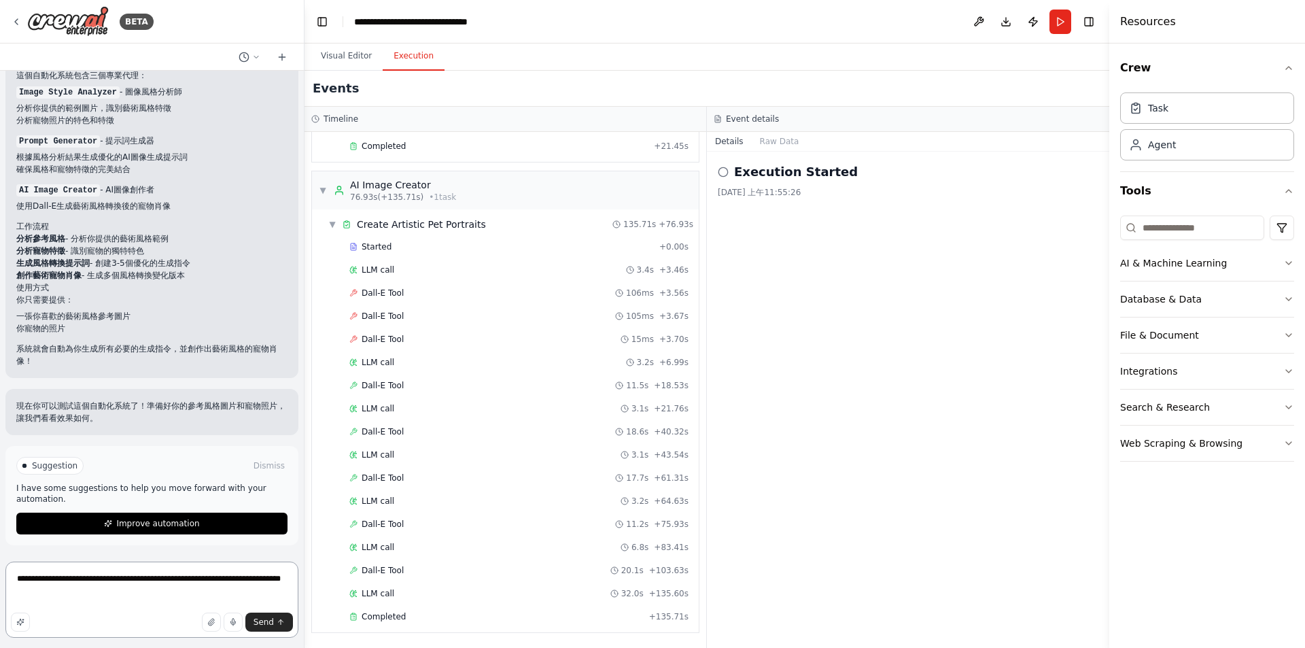
type textarea "**********"
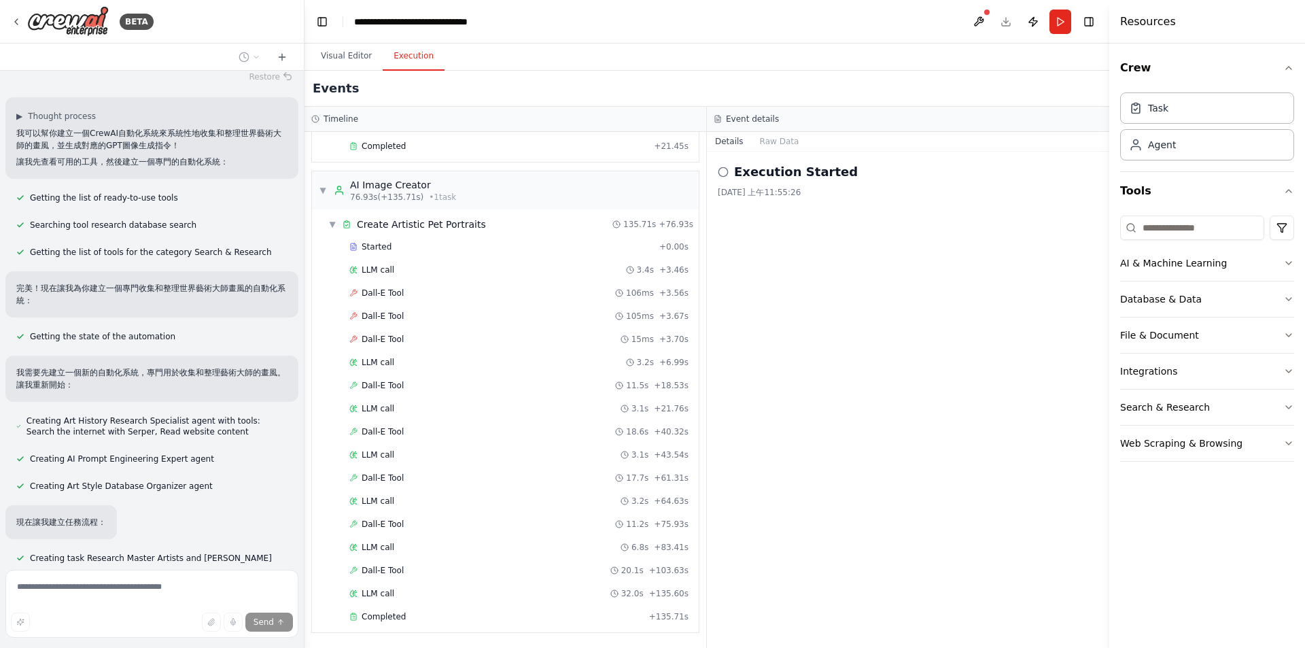
scroll to position [1370, 0]
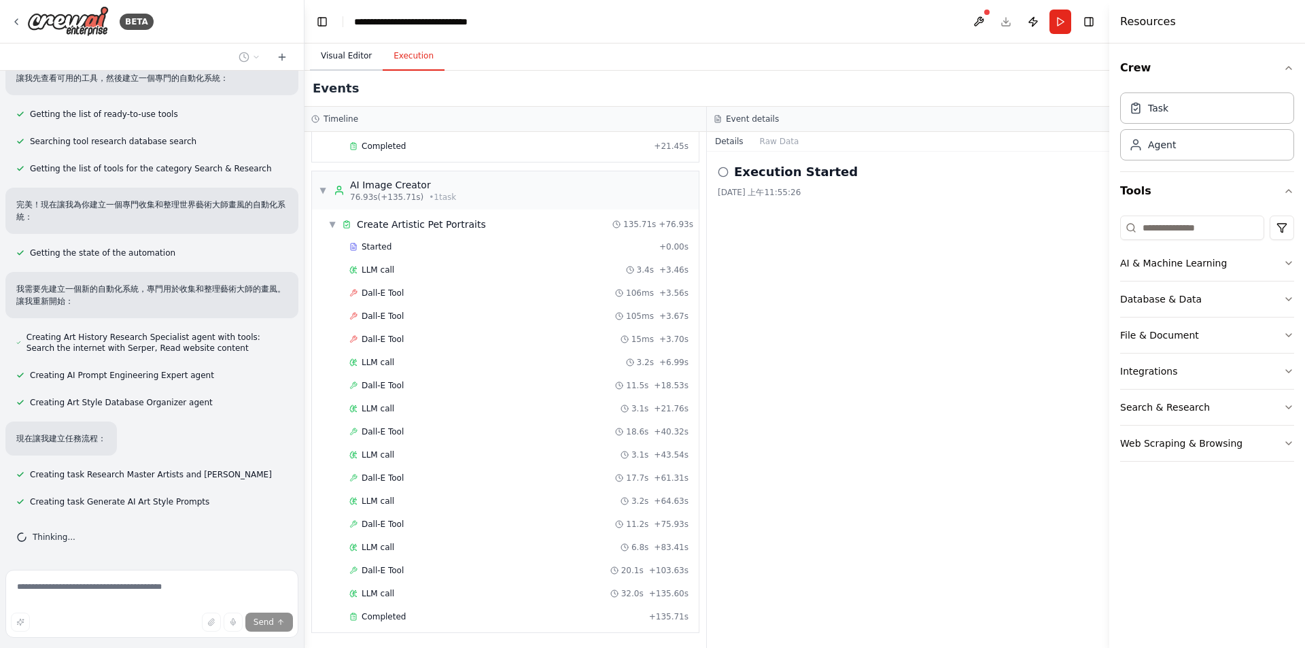
click at [370, 63] on button "Visual Editor" at bounding box center [346, 56] width 73 height 29
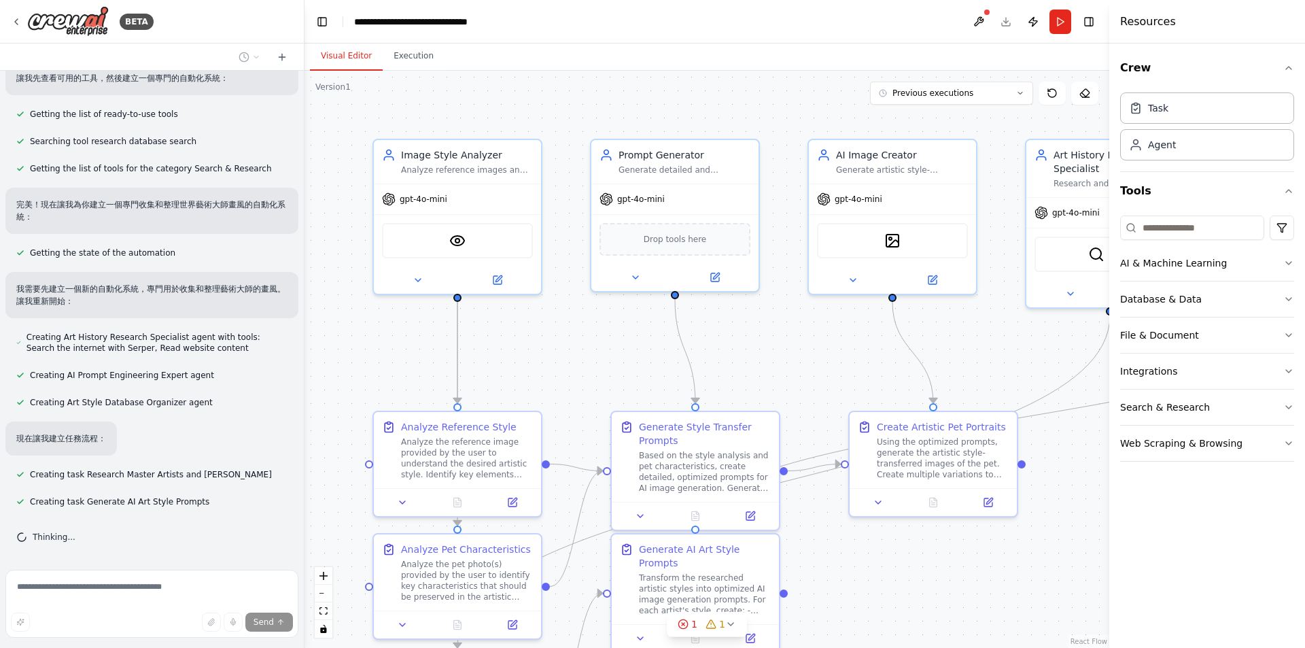
scroll to position [1397, 0]
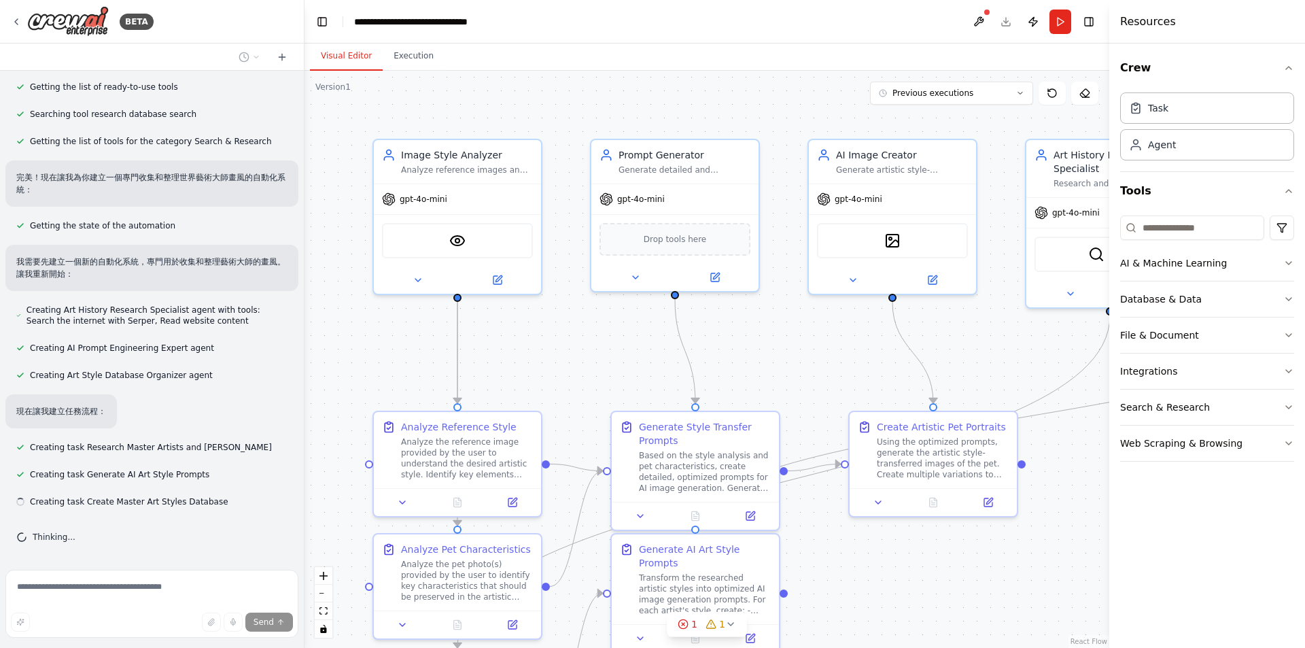
click at [1008, 590] on div ".deletable-edge-delete-btn { width: 20px; height: 20px; border: 0px solid #ffff…" at bounding box center [707, 359] width 805 height 577
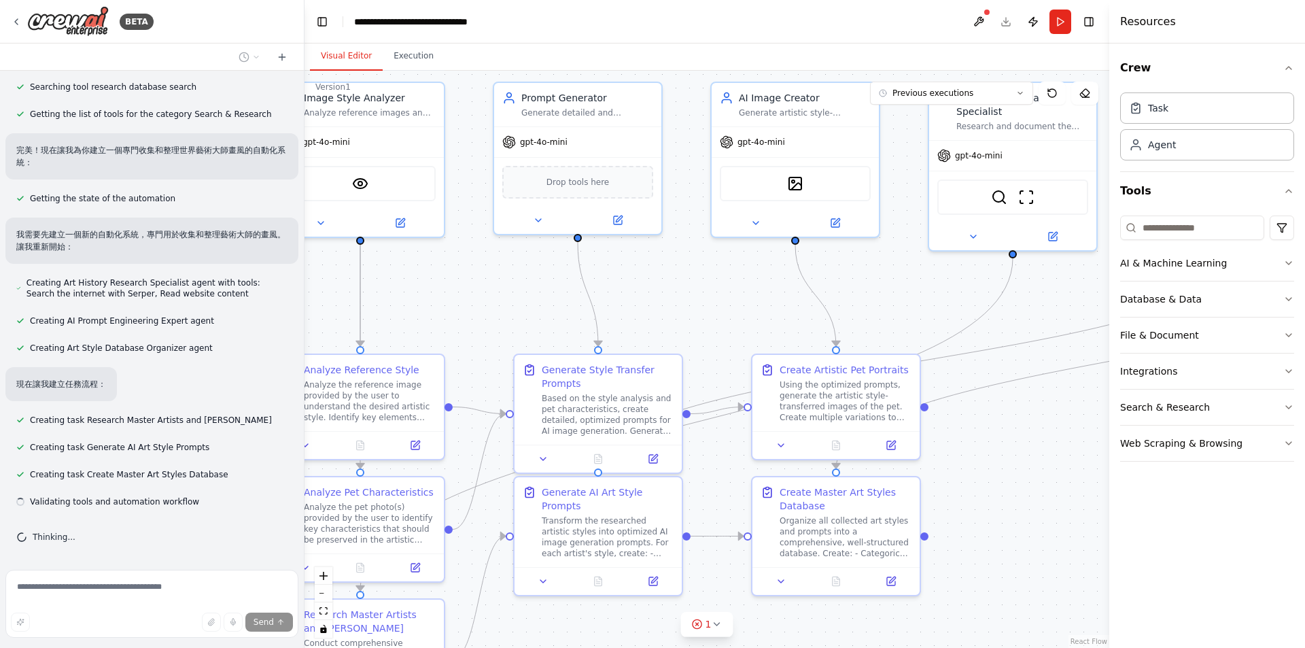
drag, startPoint x: 770, startPoint y: 330, endPoint x: 673, endPoint y: 273, distance: 112.8
click at [673, 273] on div ".deletable-edge-delete-btn { width: 20px; height: 20px; border: 0px solid #ffff…" at bounding box center [707, 359] width 805 height 577
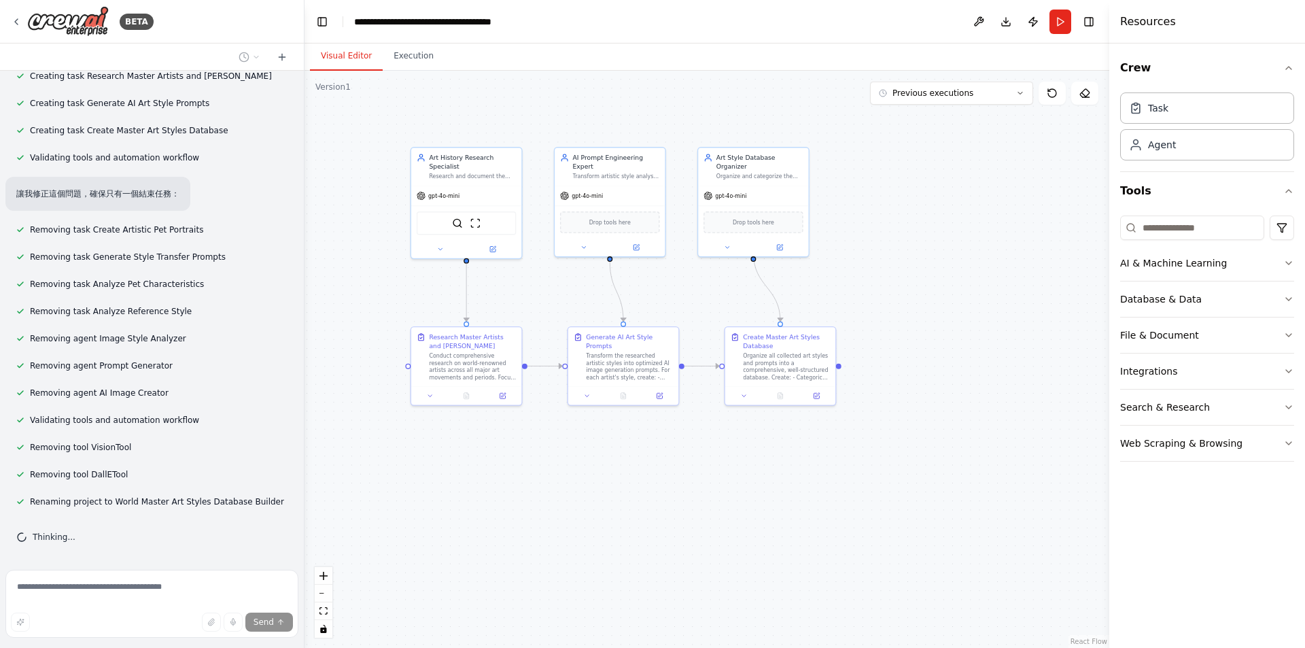
scroll to position [1796, 0]
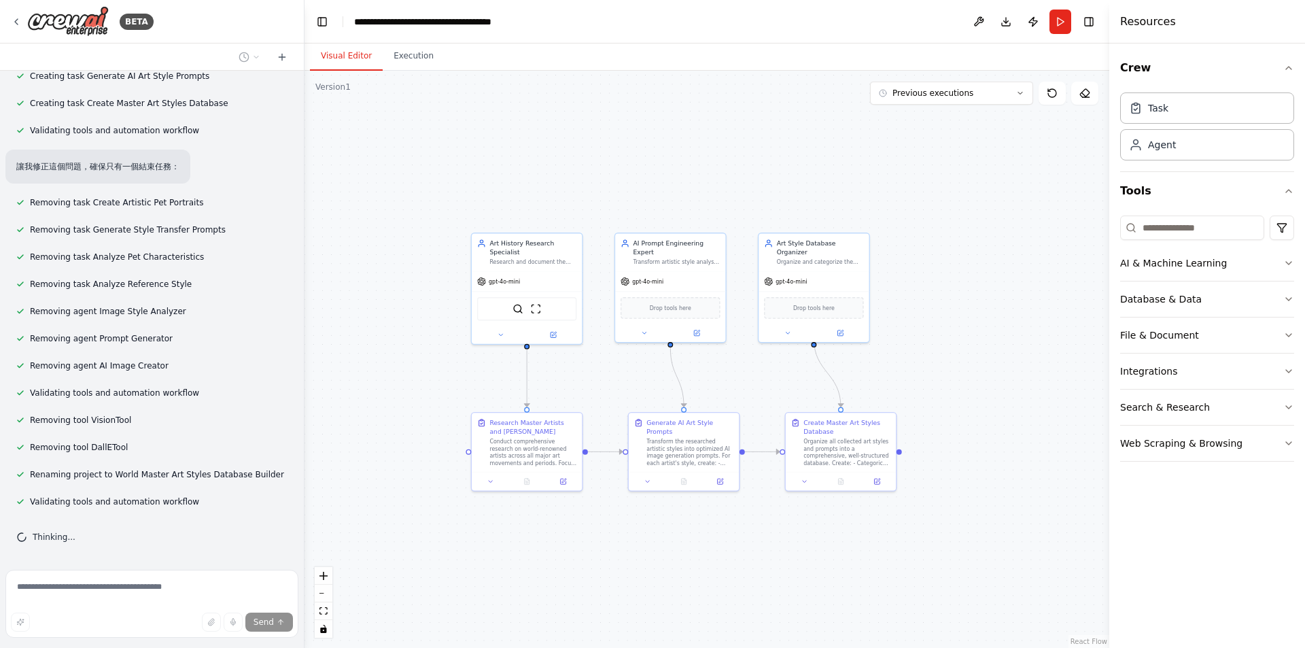
drag, startPoint x: 711, startPoint y: 487, endPoint x: 773, endPoint y: 564, distance: 98.6
click at [773, 564] on div ".deletable-edge-delete-btn { width: 20px; height: 20px; border: 0px solid #ffff…" at bounding box center [707, 359] width 805 height 577
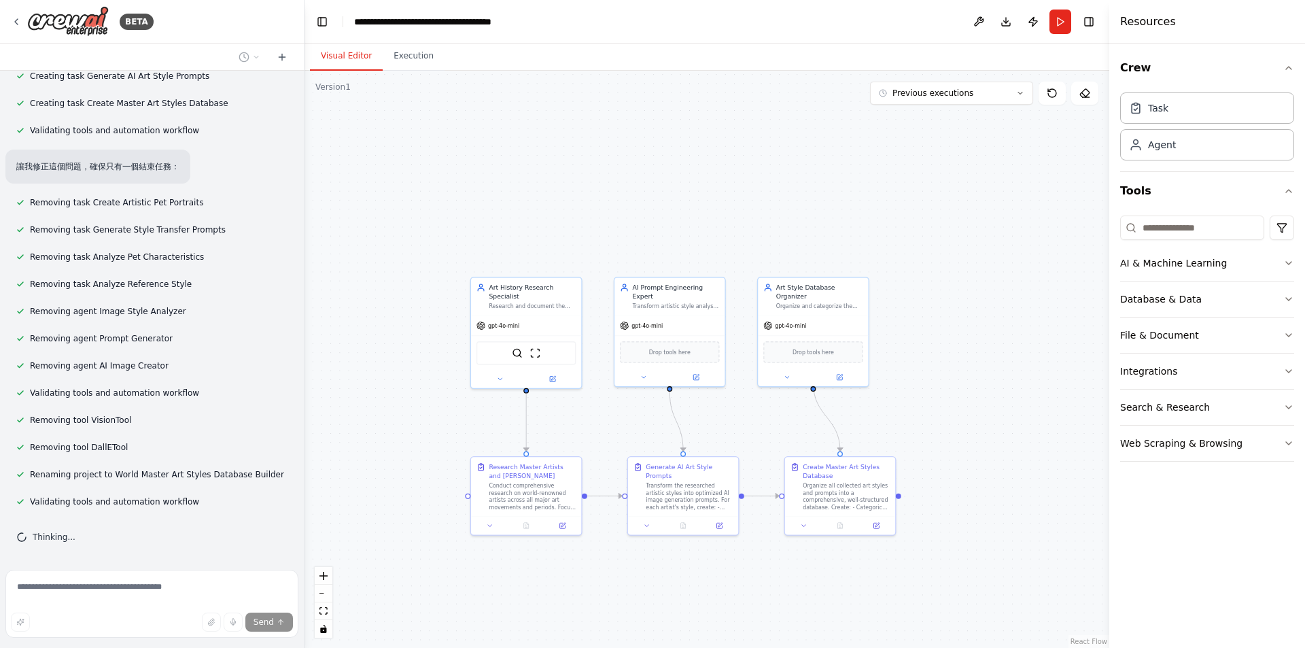
drag, startPoint x: 997, startPoint y: 320, endPoint x: 1028, endPoint y: 353, distance: 45.2
click at [1026, 353] on div ".deletable-edge-delete-btn { width: 20px; height: 20px; border: 0px solid #ffff…" at bounding box center [707, 359] width 805 height 577
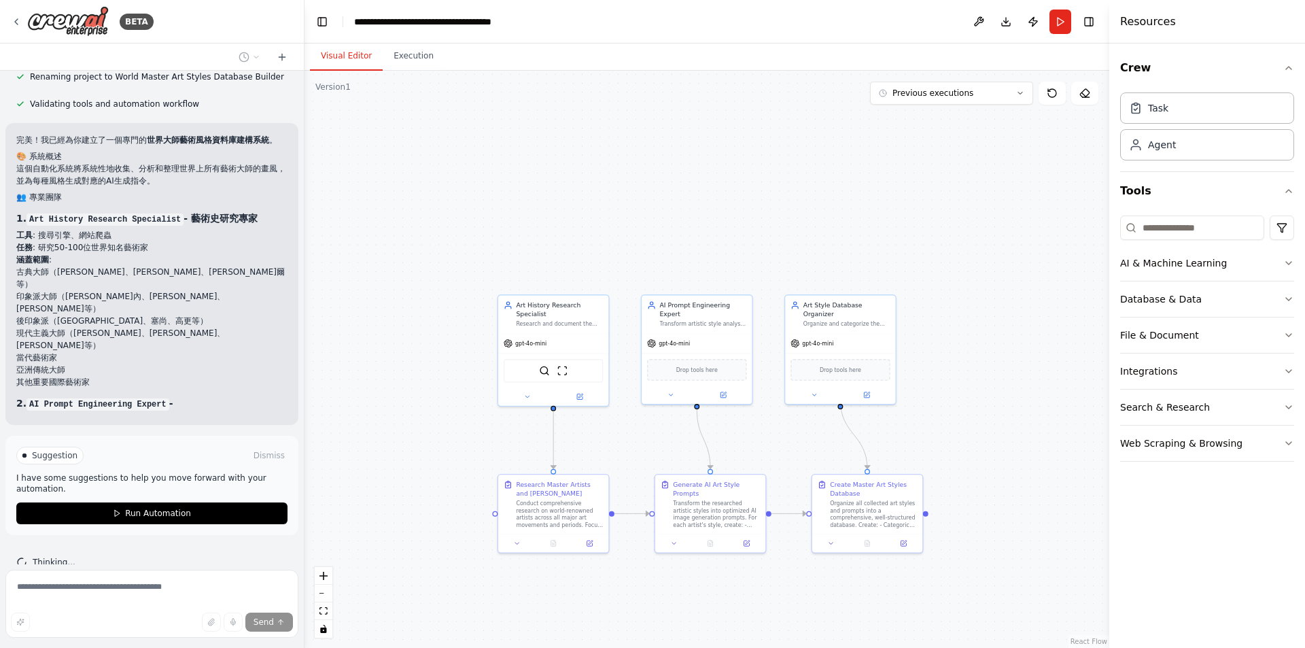
drag, startPoint x: 1003, startPoint y: 378, endPoint x: 1001, endPoint y: 362, distance: 15.7
click at [1001, 362] on div ".deletable-edge-delete-btn { width: 20px; height: 20px; border: 0px solid #ffff…" at bounding box center [707, 359] width 805 height 577
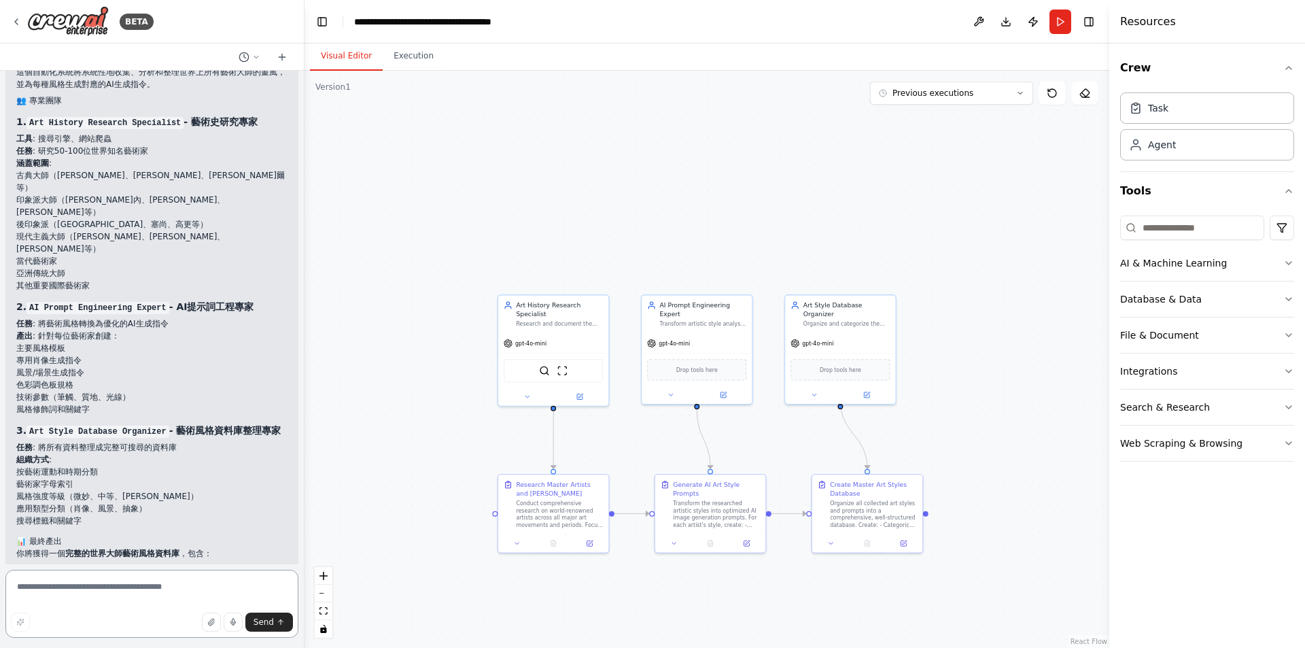
scroll to position [2175, 0]
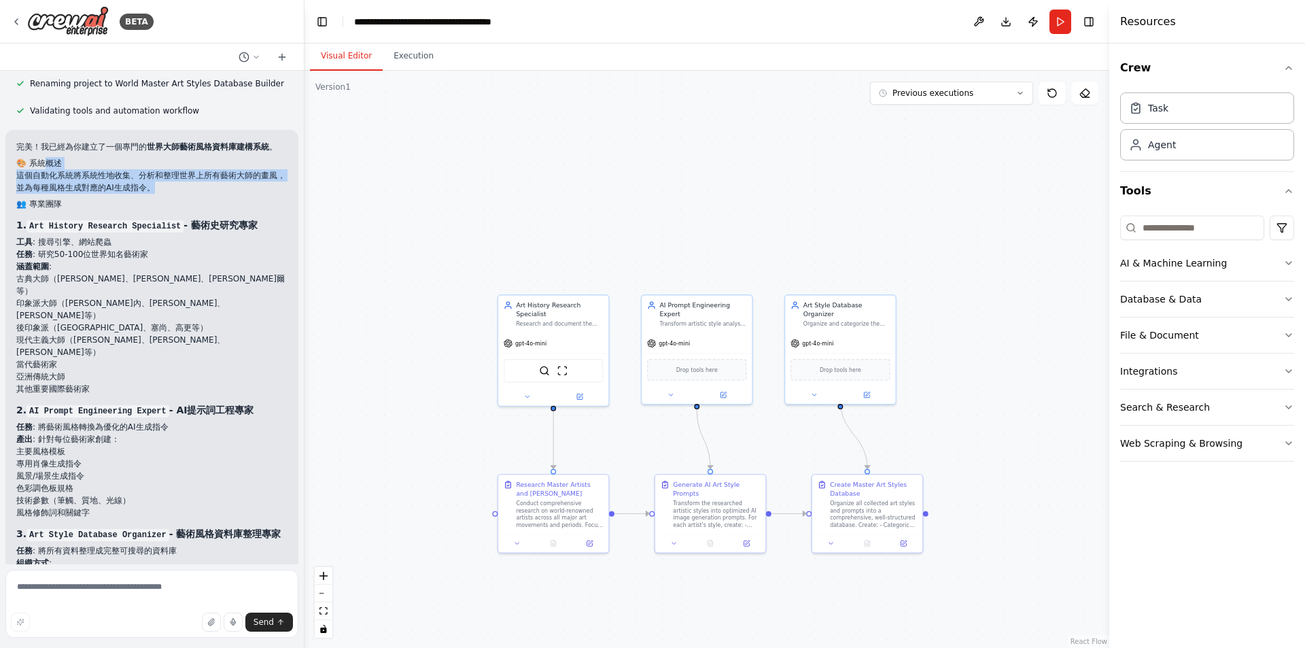
drag, startPoint x: 48, startPoint y: 179, endPoint x: 207, endPoint y: 198, distance: 160.9
click at [207, 198] on div "完美！我已經為你建立了一個專門的 世界大師藝術風格資料庫建構系統 。 🎨 系統概述 這個自動化系統將系統性地收集、分析和整理世界上所有藝術大師的畫風，並為每種…" at bounding box center [151, 434] width 271 height 587
click at [207, 194] on p "這個自動化系統將系統性地收集、分析和整理世界上所有藝術大師的畫風，並為每種風格生成對應的AI生成指令。" at bounding box center [151, 181] width 271 height 24
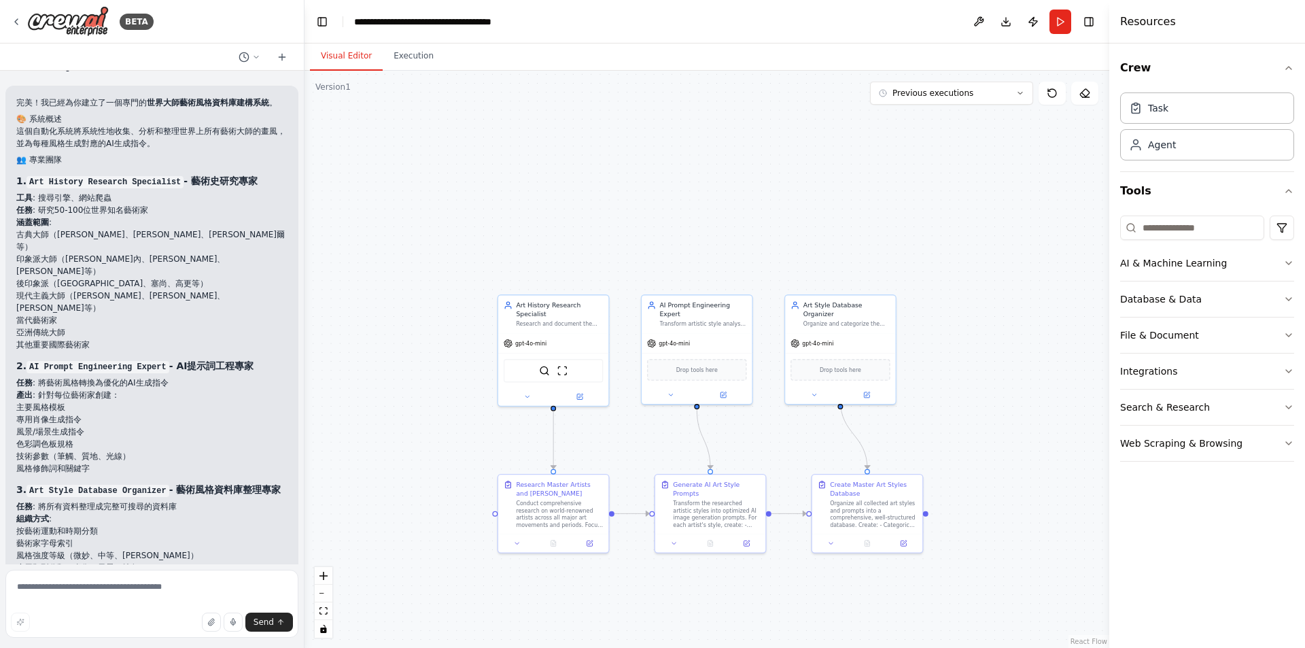
scroll to position [2243, 0]
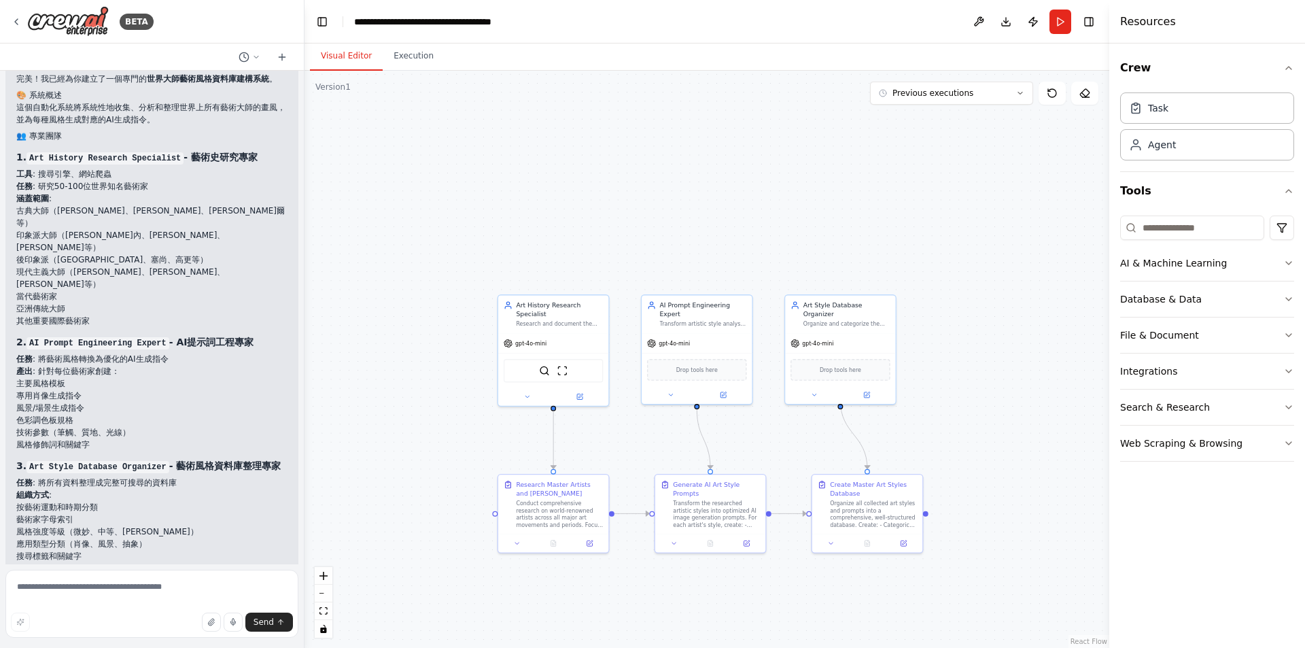
click at [226, 290] on li "當代藝術家" at bounding box center [151, 296] width 271 height 12
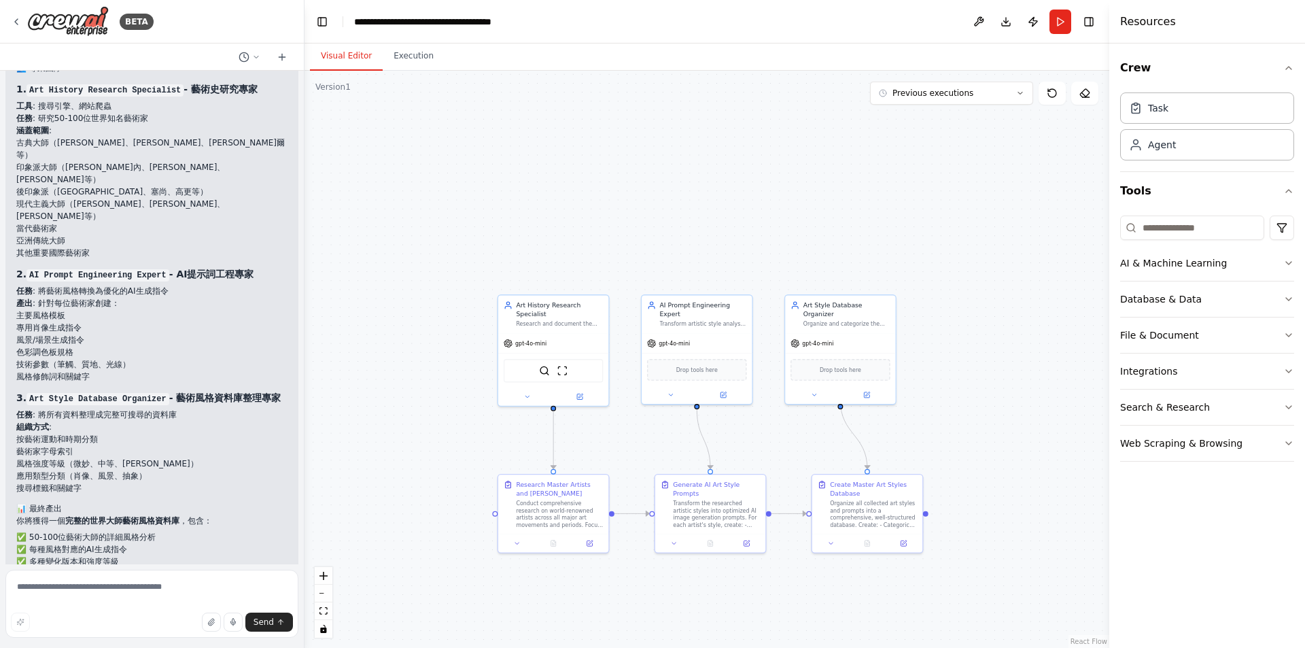
scroll to position [2379, 0]
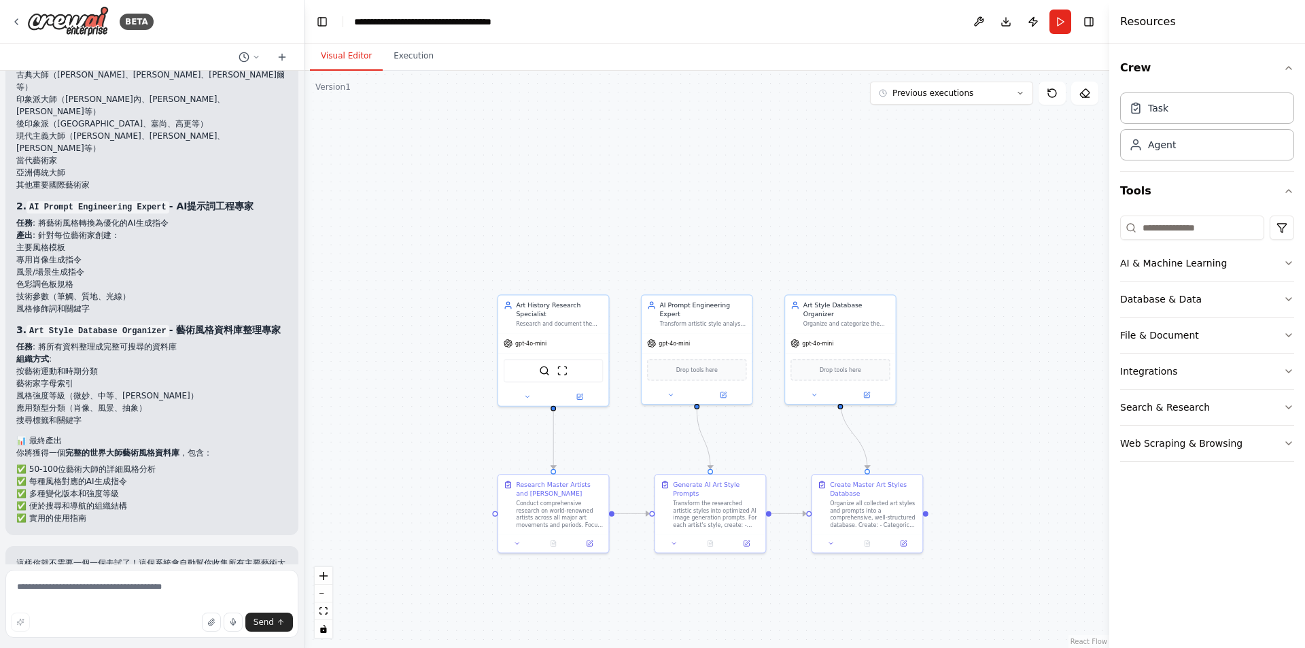
click at [204, 377] on li "藝術家字母索引" at bounding box center [151, 383] width 271 height 12
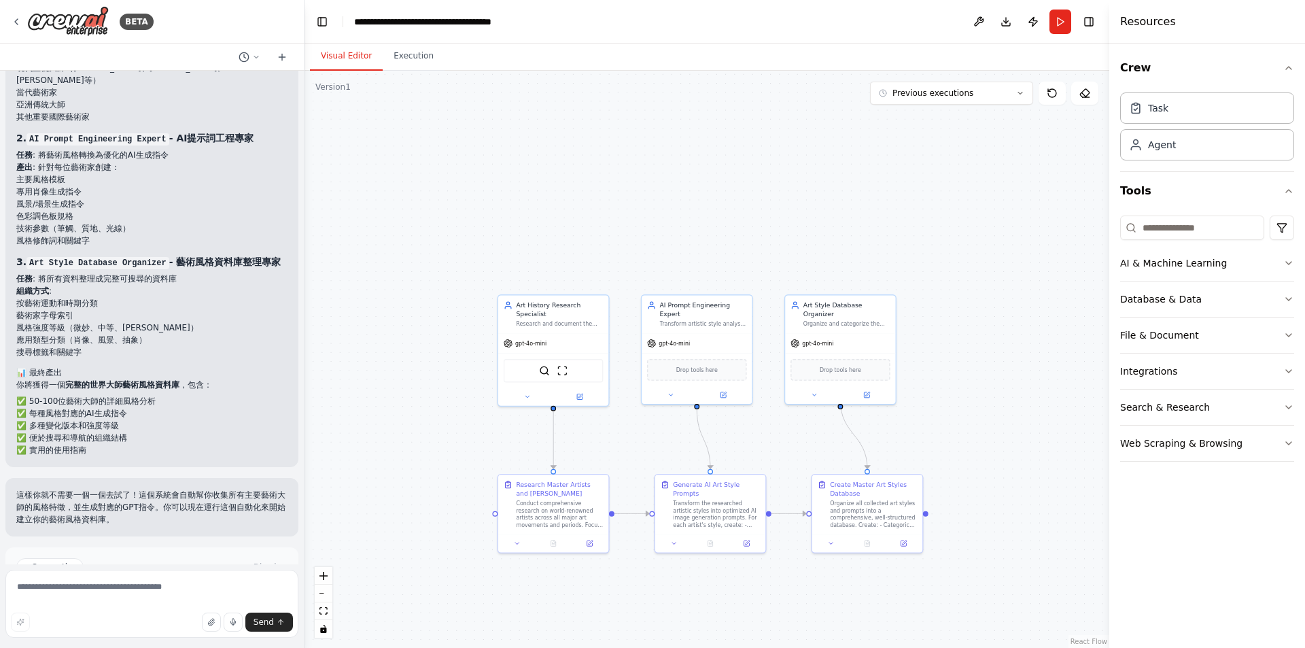
scroll to position [2515, 0]
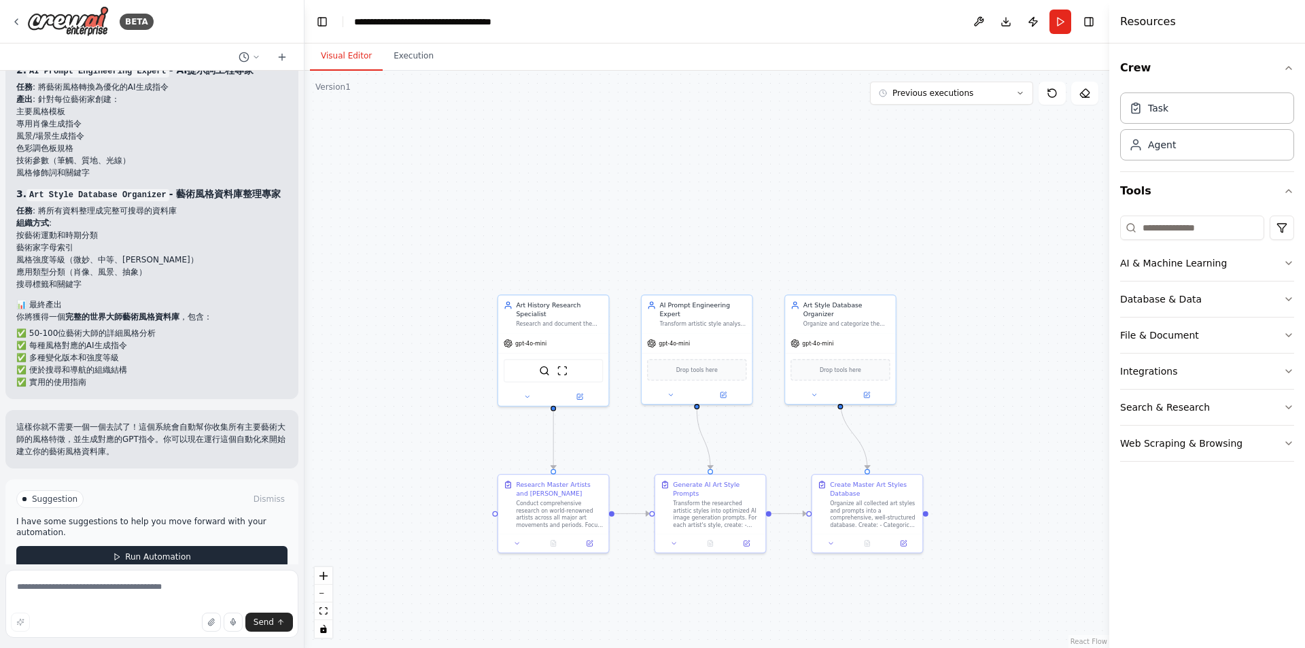
click at [165, 551] on span "Run Automation" at bounding box center [158, 556] width 66 height 11
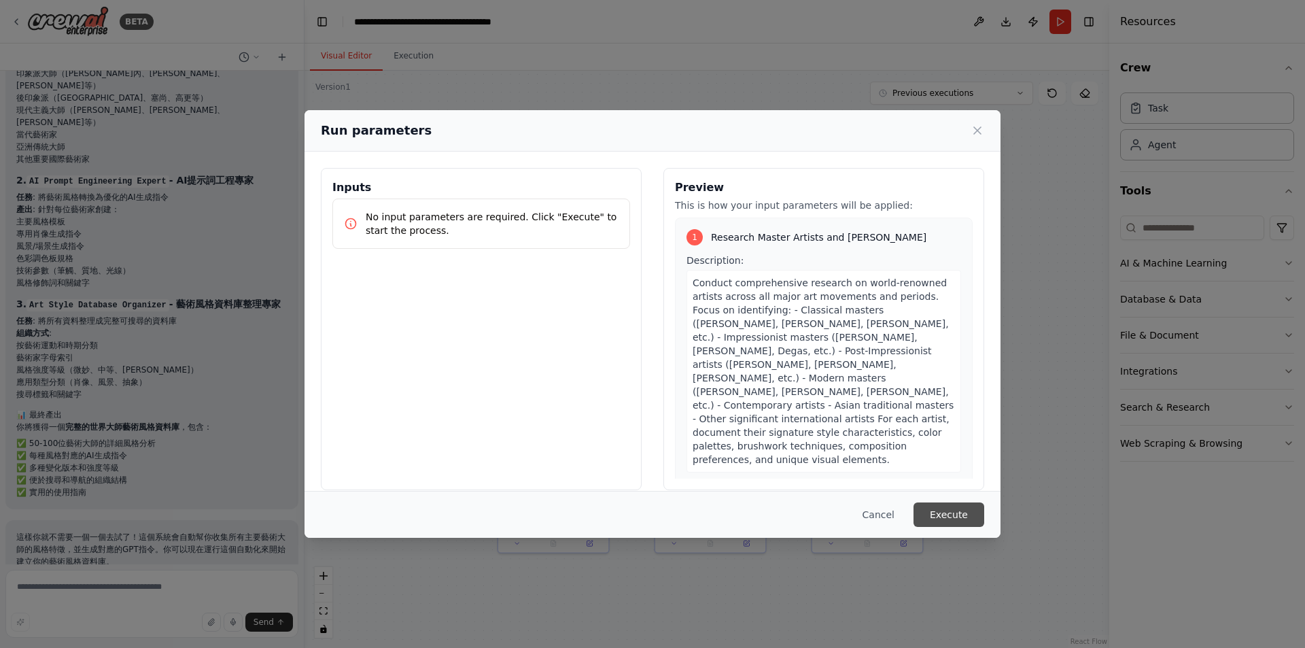
click at [967, 516] on button "Execute" at bounding box center [949, 514] width 71 height 24
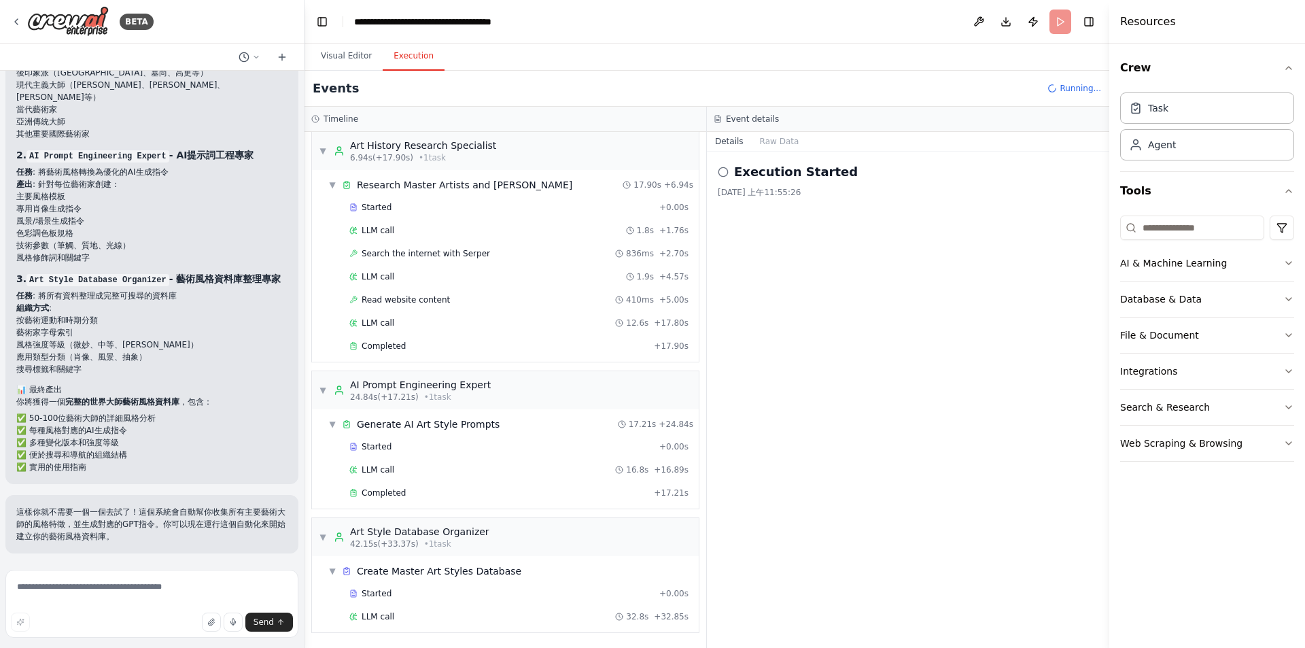
scroll to position [31, 0]
